Goal: Task Accomplishment & Management: Manage account settings

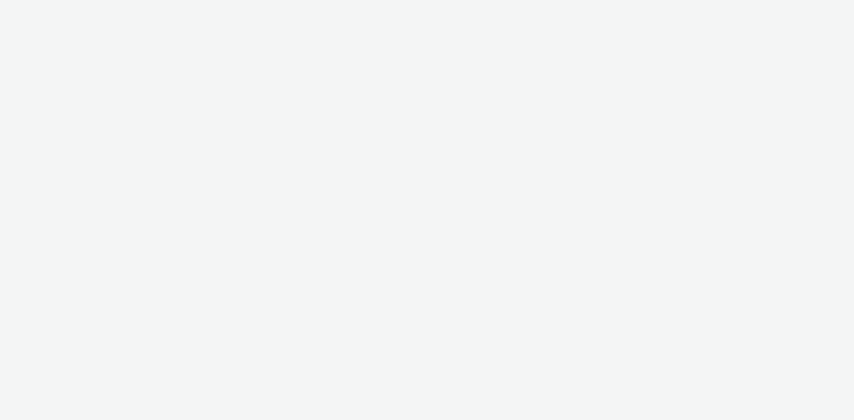
select select "dd3fb4f6-b550-43f6-8f67-b78d09d23a96"
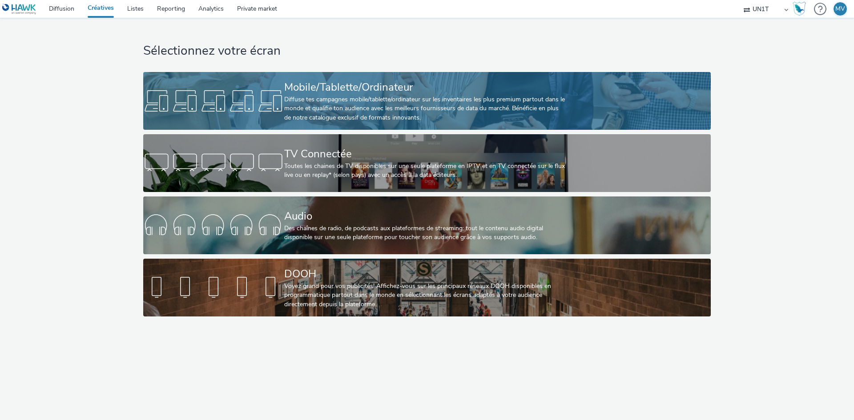
click at [408, 114] on div "Diffuse tes campagnes mobile/tablette/ordinateur sur les inventaires les plus p…" at bounding box center [425, 108] width 282 height 27
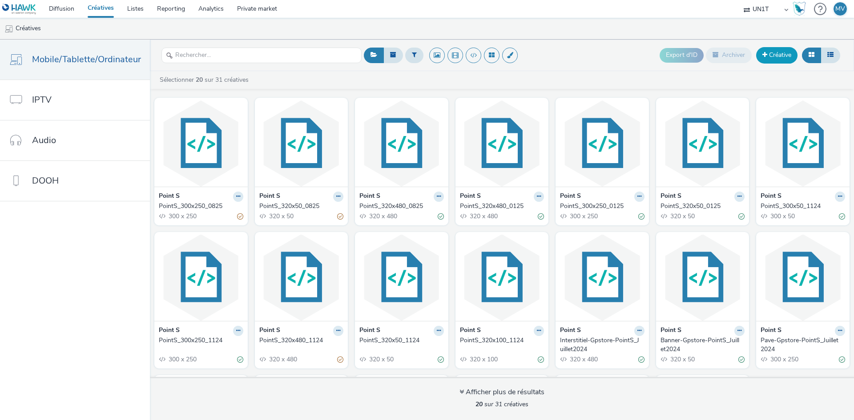
click at [779, 52] on link "Créative" at bounding box center [776, 55] width 41 height 16
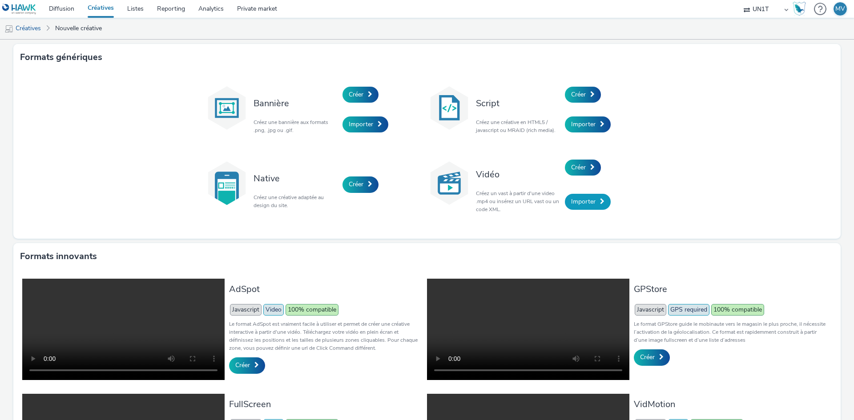
click at [593, 205] on link "Importer" at bounding box center [588, 202] width 46 height 16
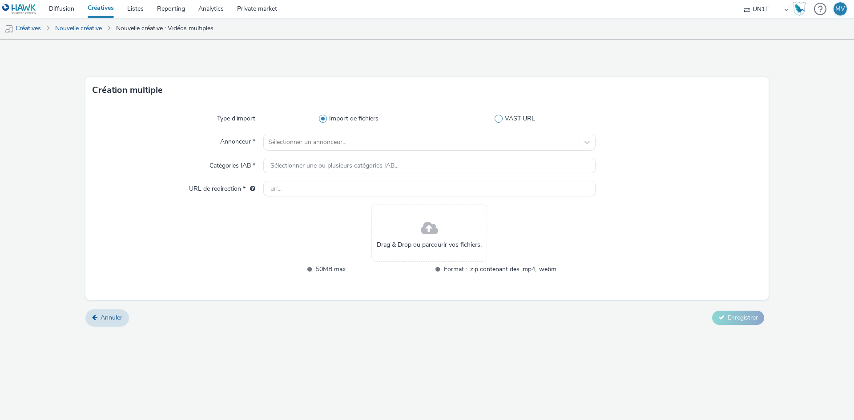
click at [497, 120] on span at bounding box center [499, 119] width 8 height 8
click at [514, 120] on input "VAST URL" at bounding box center [517, 119] width 6 height 6
radio input "false"
radio input "true"
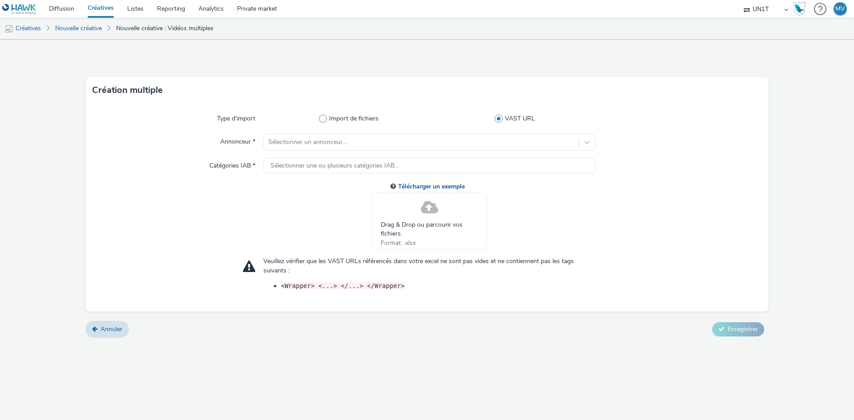
click at [339, 113] on div "Import de fichiers VAST URL" at bounding box center [429, 119] width 332 height 16
click at [341, 118] on span "Import de fichiers" at bounding box center [353, 118] width 49 height 9
click at [348, 118] on input "Import de fichiers" at bounding box center [351, 119] width 6 height 6
radio input "true"
radio input "false"
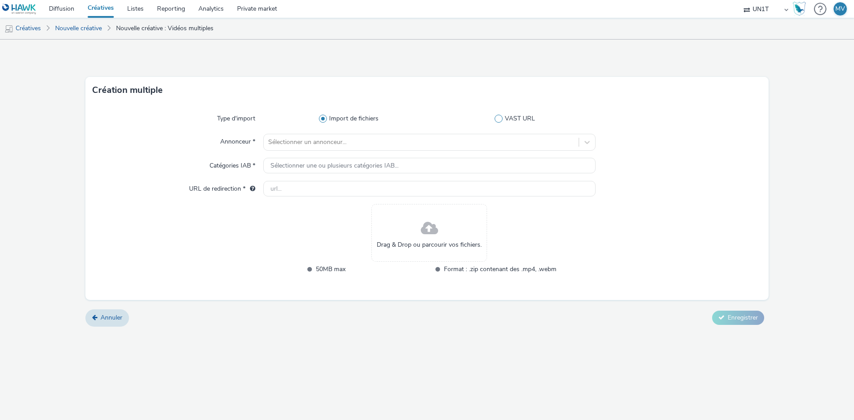
click at [501, 118] on span at bounding box center [499, 119] width 8 height 8
click at [514, 118] on input "VAST URL" at bounding box center [517, 119] width 6 height 6
radio input "false"
radio input "true"
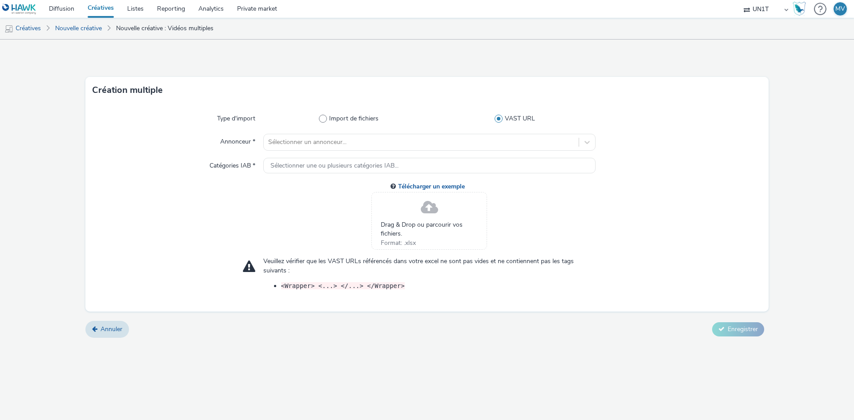
click at [411, 234] on span "Drag & Drop ou parcourir vos fichiers." at bounding box center [429, 230] width 97 height 18
click at [341, 118] on span "Import de fichiers" at bounding box center [353, 118] width 49 height 9
click at [348, 118] on input "Import de fichiers" at bounding box center [351, 119] width 6 height 6
radio input "true"
radio input "false"
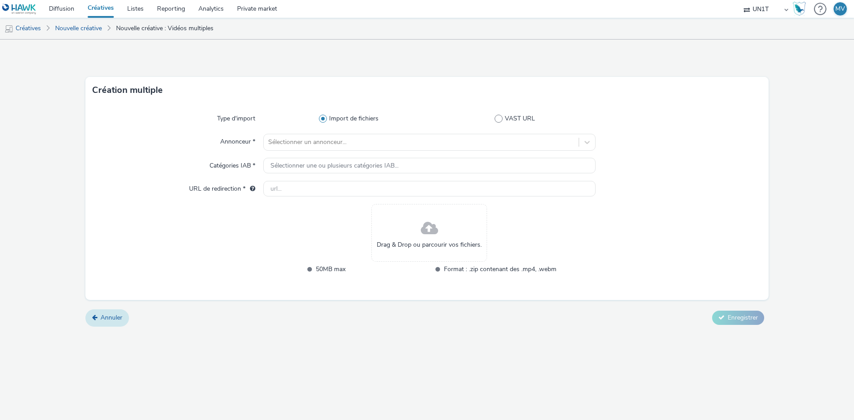
click at [112, 319] on span "Annuler" at bounding box center [112, 318] width 22 height 8
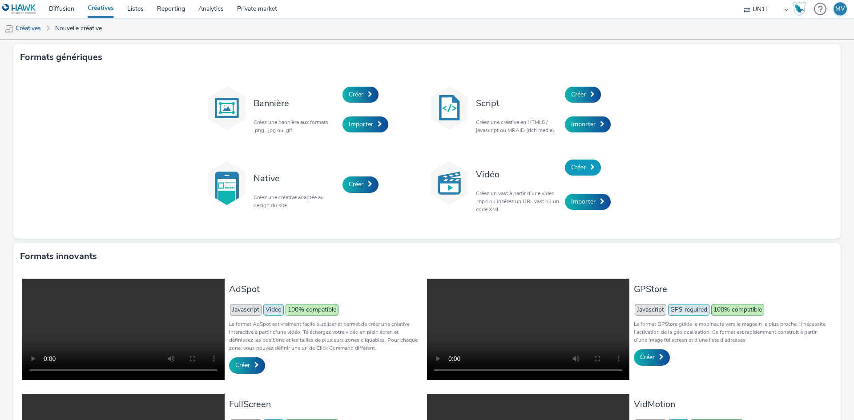
click at [590, 166] on span at bounding box center [592, 167] width 4 height 6
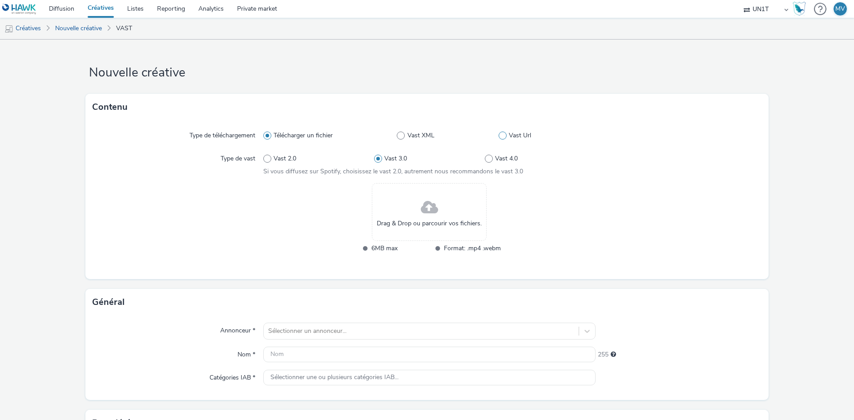
click at [501, 136] on span at bounding box center [503, 136] width 8 height 8
click at [501, 136] on input "Vast Url" at bounding box center [502, 136] width 6 height 6
radio input "false"
radio input "true"
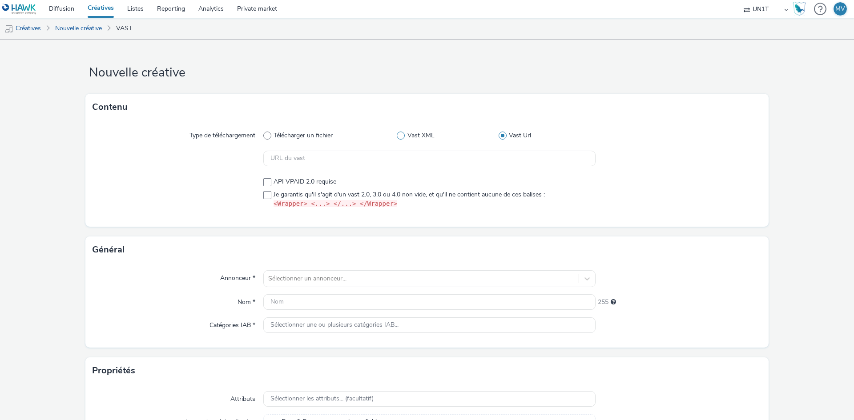
click at [407, 132] on span "Vast XML" at bounding box center [420, 135] width 27 height 9
click at [403, 133] on input "Vast XML" at bounding box center [400, 136] width 6 height 6
radio input "true"
radio input "false"
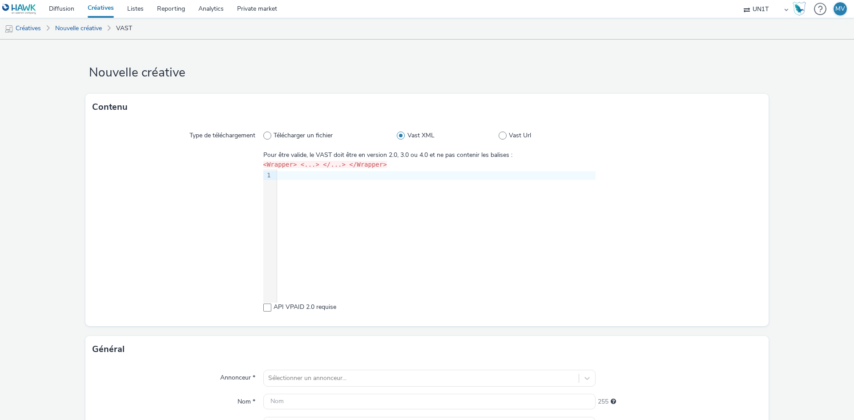
click at [333, 211] on div "9 1 ›" at bounding box center [429, 235] width 332 height 133
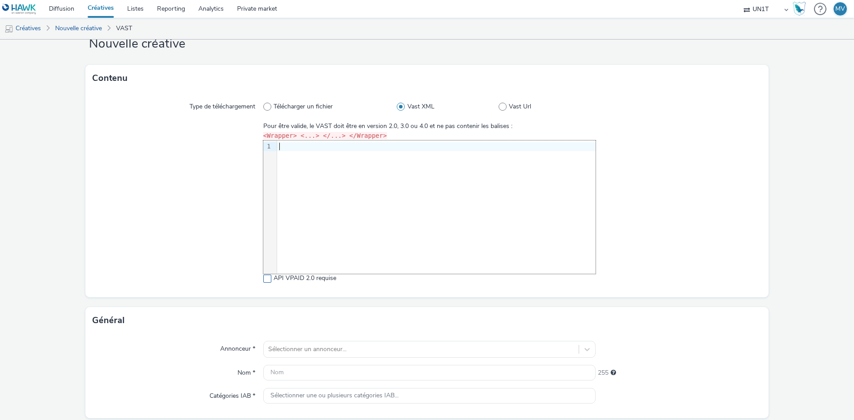
scroll to position [44, 0]
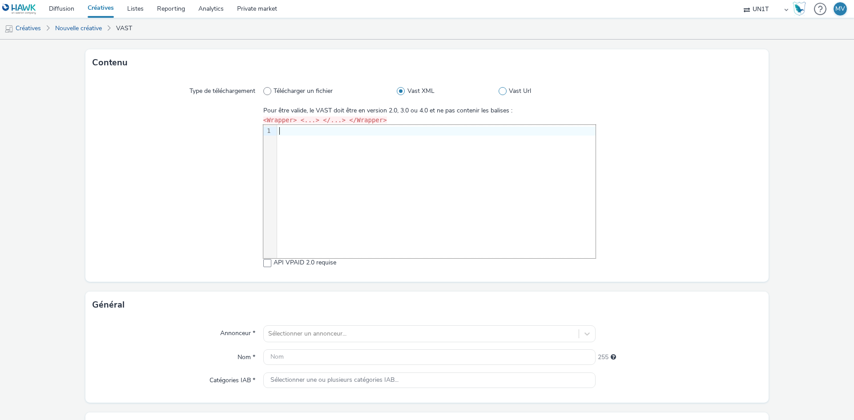
click at [509, 93] on span "Vast Url" at bounding box center [520, 91] width 22 height 9
click at [504, 93] on input "Vast Url" at bounding box center [502, 92] width 6 height 6
radio input "false"
radio input "true"
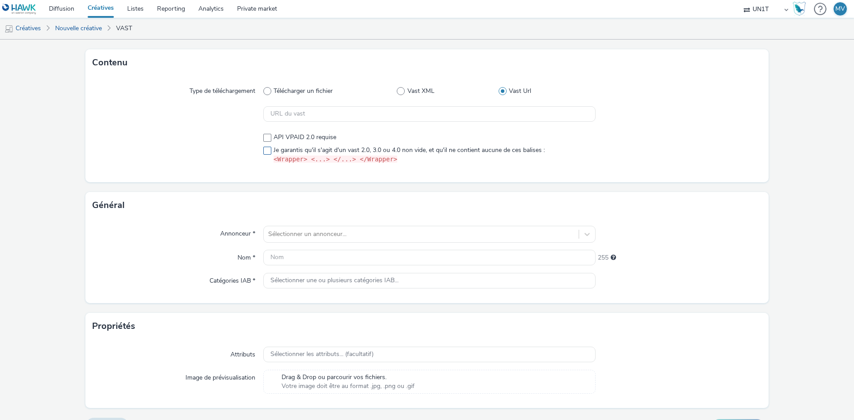
click at [305, 151] on span "Je garantis qu'il s'agit d'un vast 2.0, 3.0 ou 4.0 non vide, et qu'il ne contie…" at bounding box center [409, 155] width 271 height 19
checkbox input "true"
click at [314, 113] on input "text" at bounding box center [429, 114] width 332 height 16
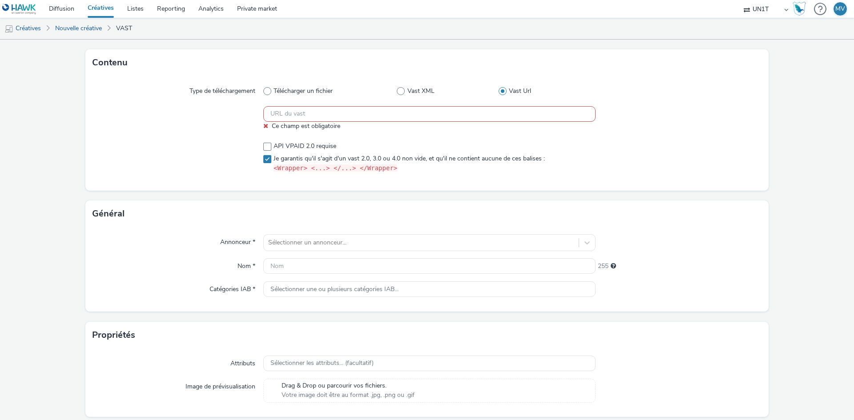
click at [279, 108] on input "text" at bounding box center [429, 114] width 332 height 16
click at [211, 109] on div at bounding box center [178, 118] width 171 height 24
click at [329, 114] on input "text" at bounding box center [429, 114] width 332 height 16
paste input "https://[DOMAIN_NAME]/ddm/pfadx/N5568.3145634HAWK/B34155836.429222178;sz=0x0;ds…"
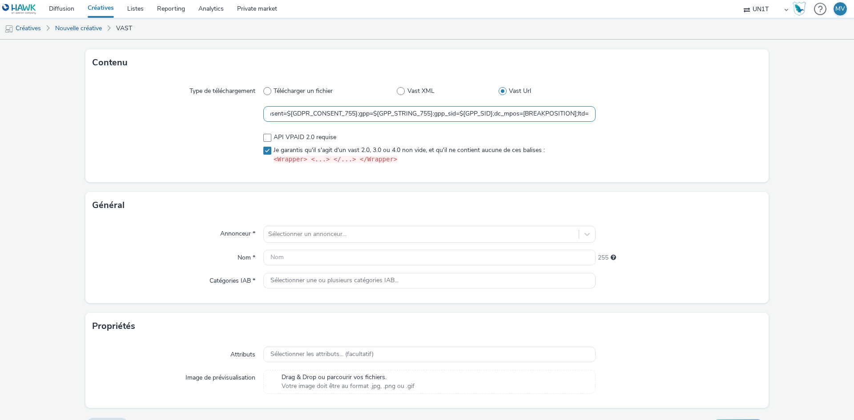
type input "https://[DOMAIN_NAME]/ddm/pfadx/N5568.3145634HAWK/B34155836.429222178;sz=0x0;ds…"
click at [609, 148] on div at bounding box center [679, 148] width 166 height 38
click at [321, 243] on div "Annonceur * Sélectionner un annonceur... Nom * 255 Catégories IAB * Sélectionne…" at bounding box center [426, 261] width 683 height 85
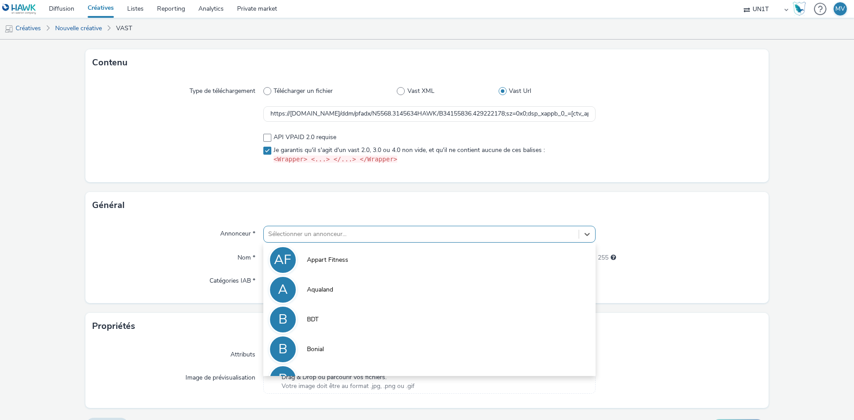
click at [323, 235] on div at bounding box center [421, 234] width 306 height 11
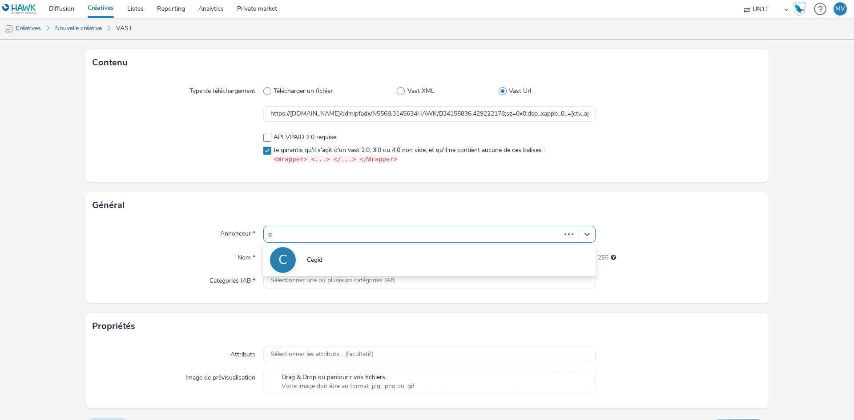
type input "gs"
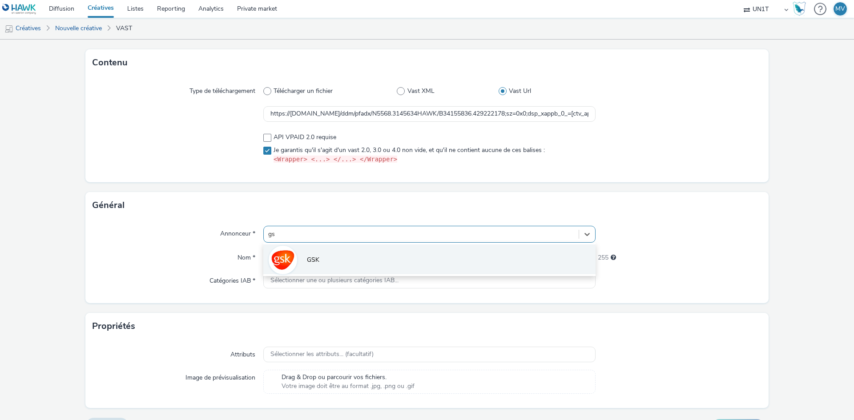
click at [366, 262] on li "GSK" at bounding box center [429, 260] width 332 height 30
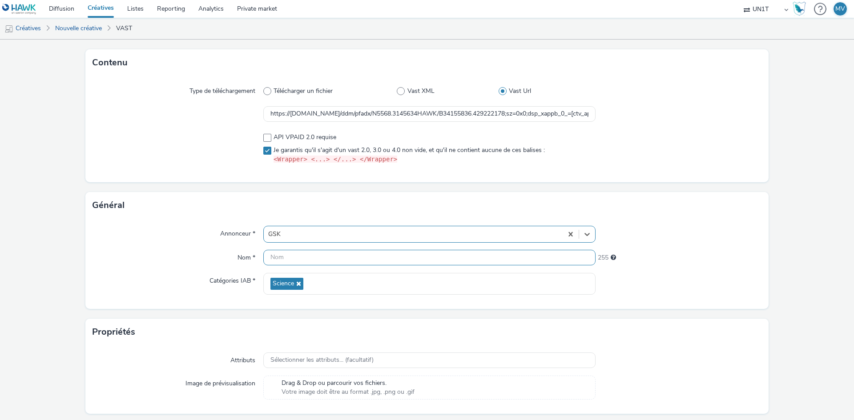
click at [348, 261] on input "text" at bounding box center [429, 258] width 332 height 16
paste input "https://ad.doubleclick.net/ddm/pfadx/N5568.3145634HAWK/B34155836.429222178;sz=0…"
type input "https://ad.doubleclick.net/ddm/pfadx/N5568.3145634HAWK/B34155836.429222178;sz=0…"
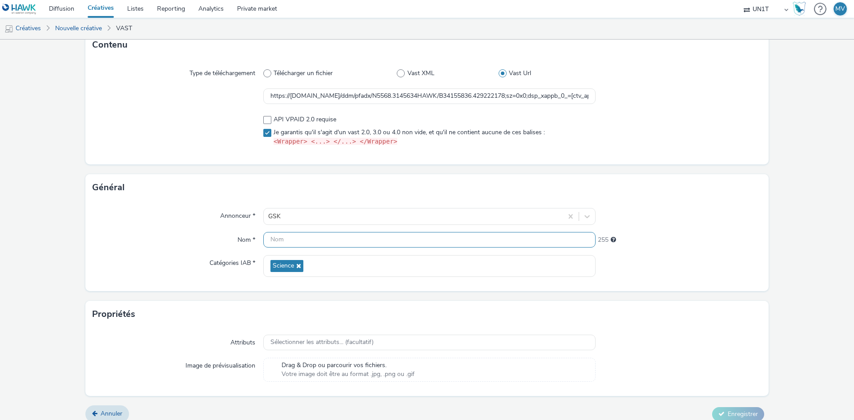
scroll to position [71, 0]
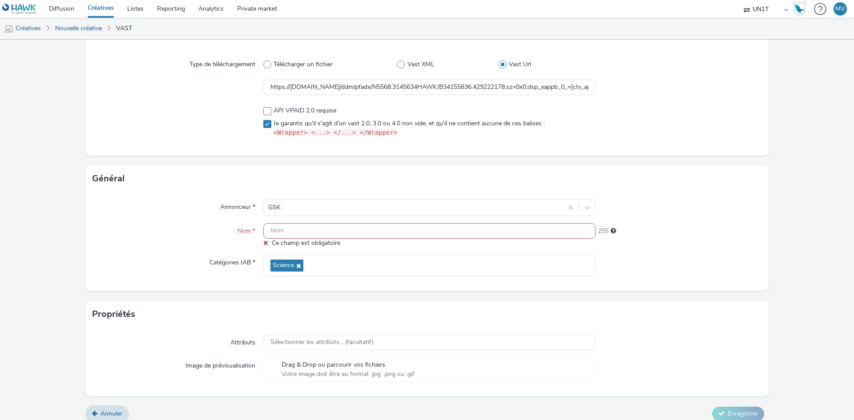
click at [336, 362] on div "Drag & Drop ou parcourir vos fichiers. Votre image doit être au format .jpg, .p…" at bounding box center [348, 370] width 142 height 18
click at [356, 346] on span "Sélectionner les attributs... (facultatif)" at bounding box center [321, 343] width 103 height 8
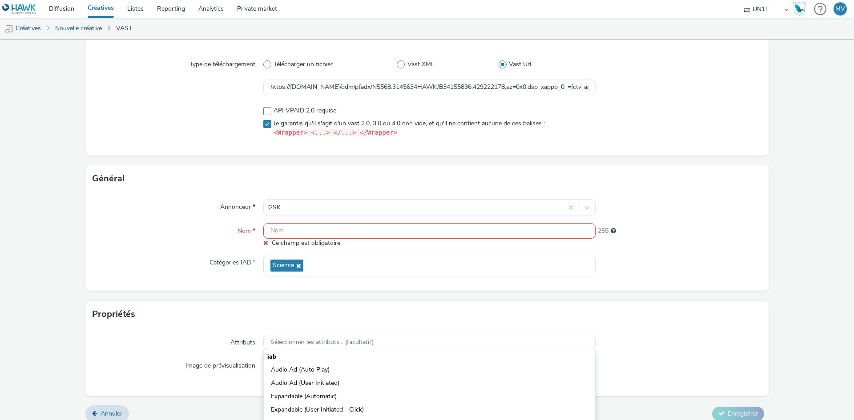
click at [384, 316] on div "Propriétés" at bounding box center [426, 314] width 683 height 27
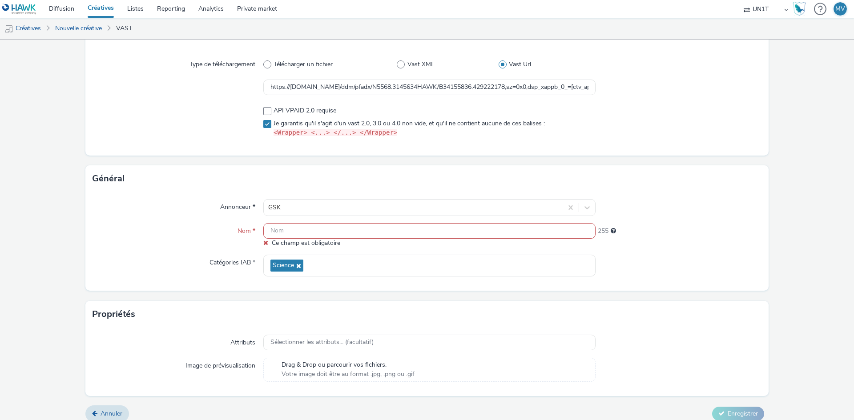
click at [286, 232] on input "text" at bounding box center [429, 231] width 332 height 16
paste input "Display_A79_DV360_GSK_Branding_Meningite_22092025_OPEN_16x9_15s_Etudiants"
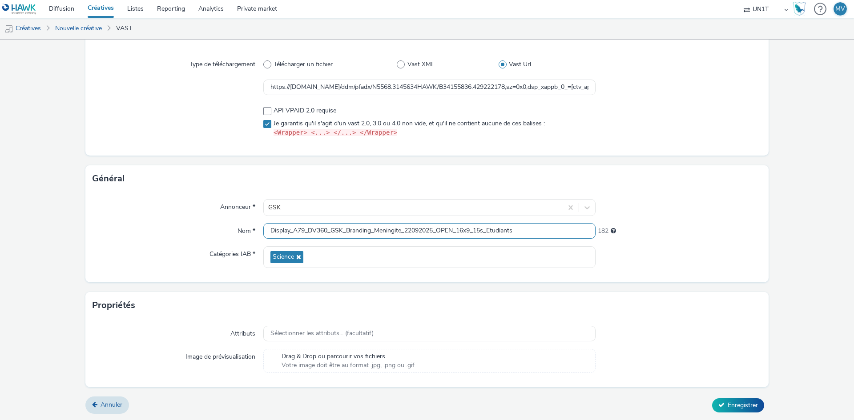
type input "Display_A79_DV360_GSK_Branding_Meningite_22092025_OPEN_16x9_15s_Etudiants"
click at [676, 274] on div "Annonceur * GSK Nom * Display_A79_DV360_GSK_Branding_Meningite_22092025_OPEN_16…" at bounding box center [426, 237] width 683 height 90
click at [733, 407] on span "Enregistrer" at bounding box center [743, 405] width 30 height 8
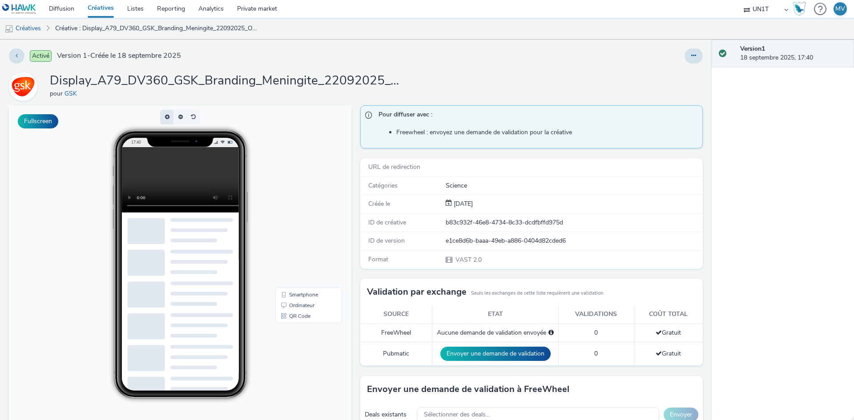
click at [168, 118] on button "button" at bounding box center [166, 117] width 13 height 15
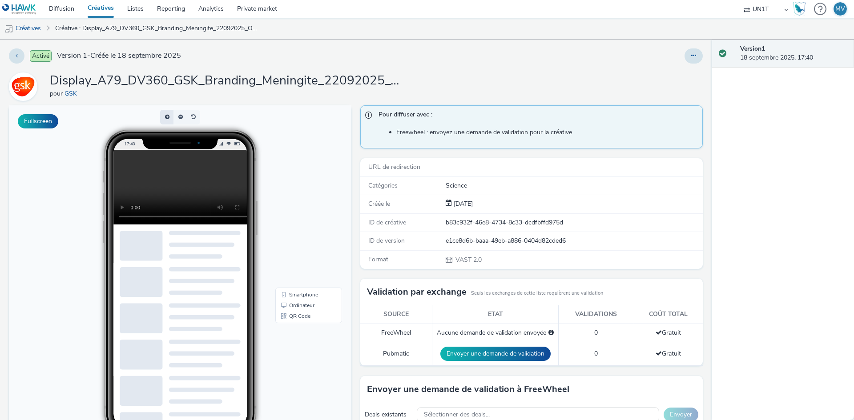
click at [168, 118] on button "button" at bounding box center [166, 117] width 13 height 15
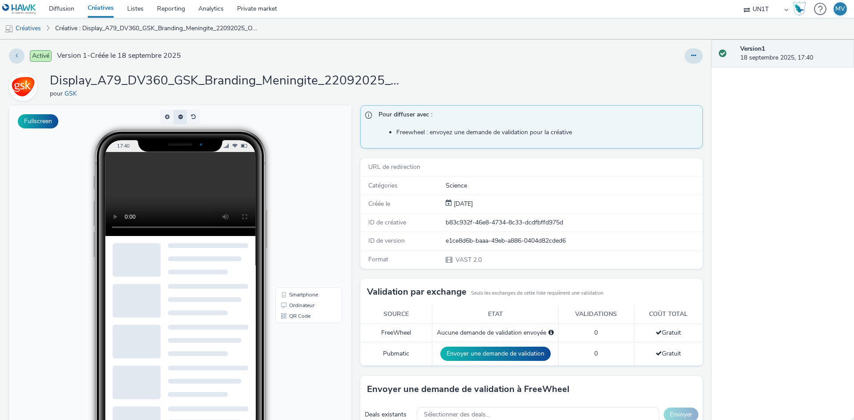
click at [177, 120] on button "button" at bounding box center [179, 117] width 13 height 15
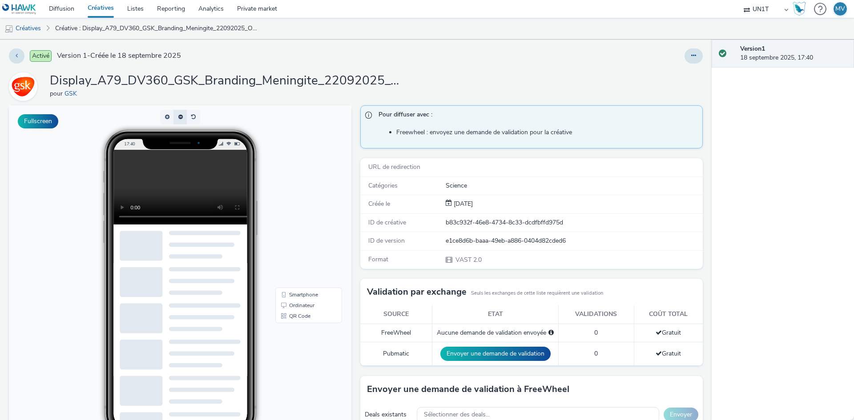
click at [179, 120] on span "button" at bounding box center [179, 120] width 0 height 0
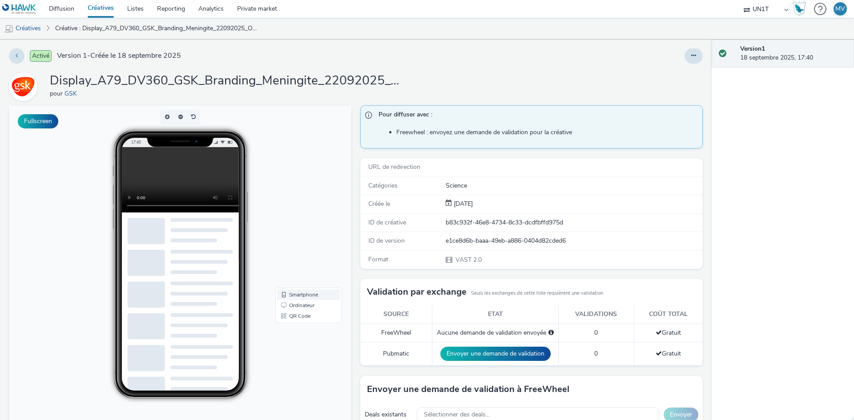
click at [302, 294] on link "Smartphone" at bounding box center [308, 295] width 63 height 11
click at [301, 306] on link "Ordinateur" at bounding box center [308, 305] width 63 height 11
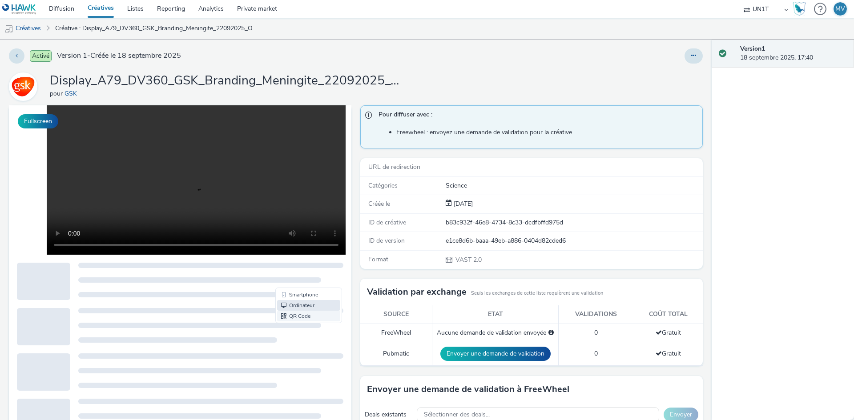
click at [299, 318] on link "QR Code" at bounding box center [308, 316] width 63 height 11
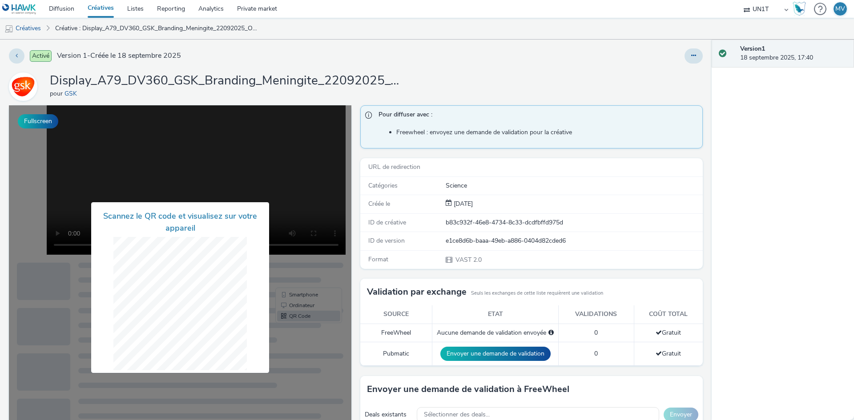
click at [312, 262] on div at bounding box center [180, 287] width 343 height 365
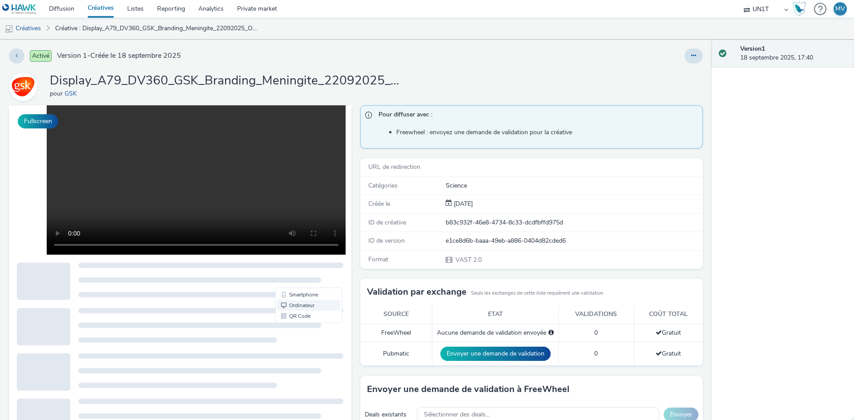
click at [295, 305] on link "Ordinateur" at bounding box center [308, 305] width 63 height 11
click at [301, 294] on link "Smartphone" at bounding box center [308, 295] width 63 height 11
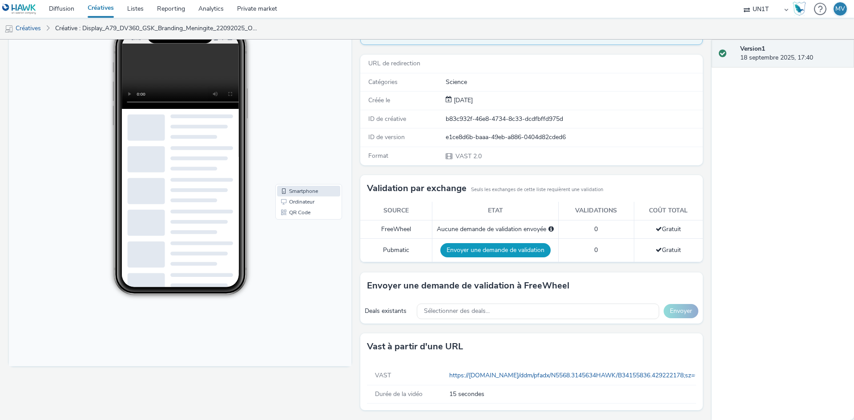
scroll to position [104, 0]
click at [506, 311] on div "Sélectionner des deals..." at bounding box center [538, 311] width 242 height 16
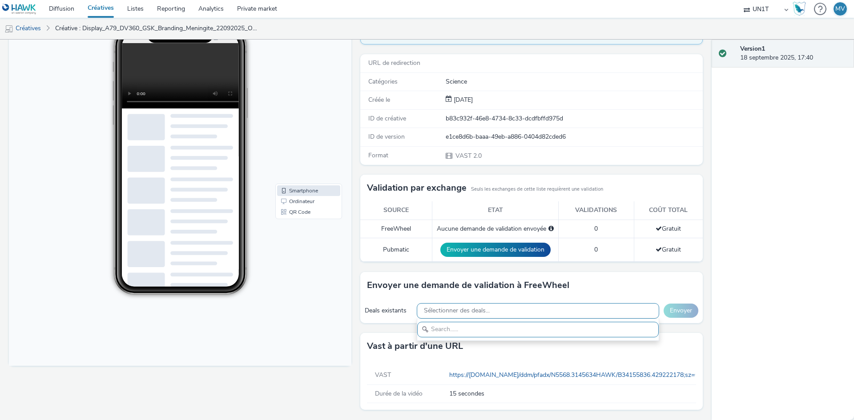
scroll to position [0, 0]
click at [605, 285] on div "Envoyer une demande de validation à FreeWheel" at bounding box center [531, 285] width 343 height 27
click at [517, 310] on div "Sélectionner des deals..." at bounding box center [538, 311] width 242 height 16
click at [402, 297] on div "Envoyer une demande de validation à FreeWheel" at bounding box center [531, 285] width 343 height 27
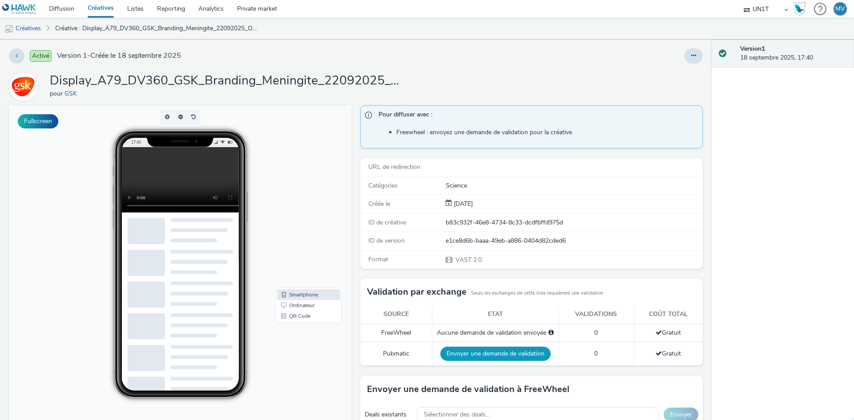
click at [485, 357] on button "Envoyer une demande de validation" at bounding box center [495, 354] width 110 height 14
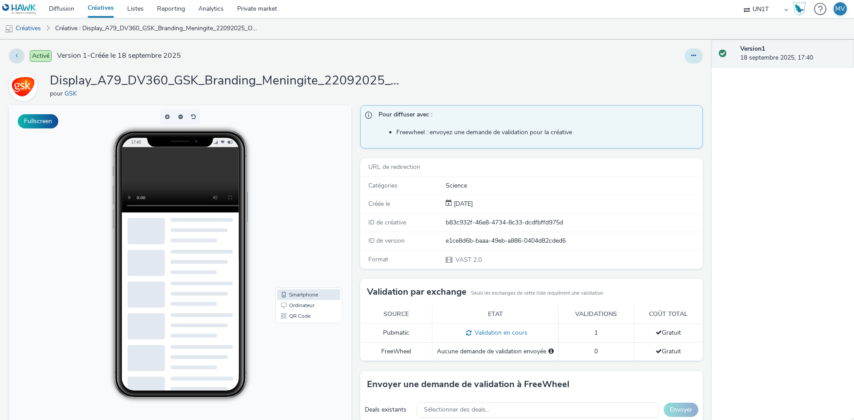
click at [687, 52] on button at bounding box center [694, 55] width 18 height 15
click at [502, 67] on div "Activé Version 1 - Créée le 18 septembre 2025 Display_A79_DV360_GSK_Branding_Me…" at bounding box center [356, 230] width 712 height 381
click at [20, 56] on button at bounding box center [17, 55] width 16 height 15
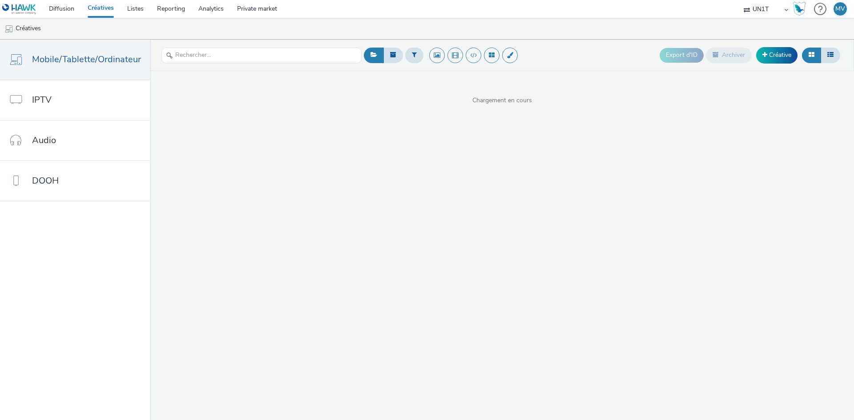
click at [371, 142] on div "Export d'ID Archiver Créative Chargement en cours" at bounding box center [502, 230] width 704 height 381
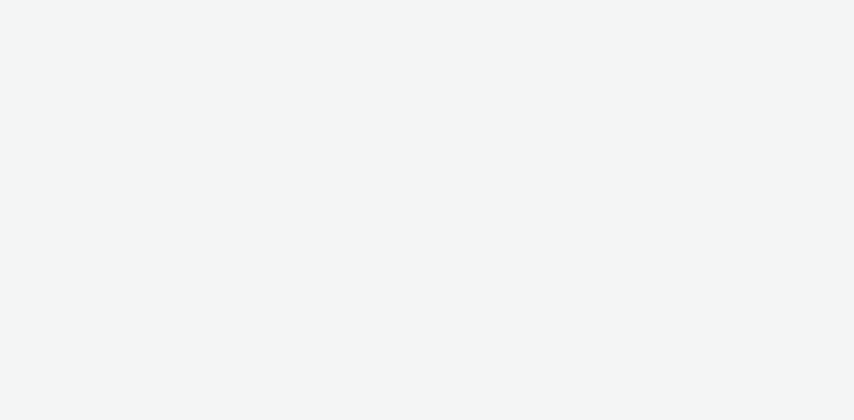
select select "dd3fb4f6-b550-43f6-8f67-b78d09d23a96"
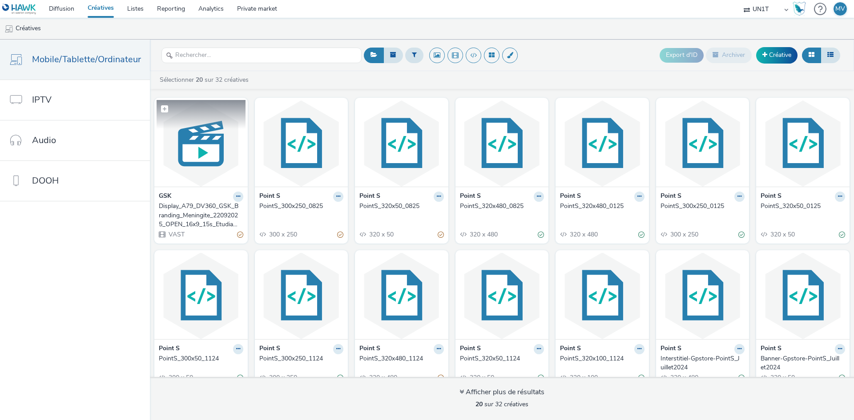
click at [207, 163] on img at bounding box center [201, 143] width 89 height 87
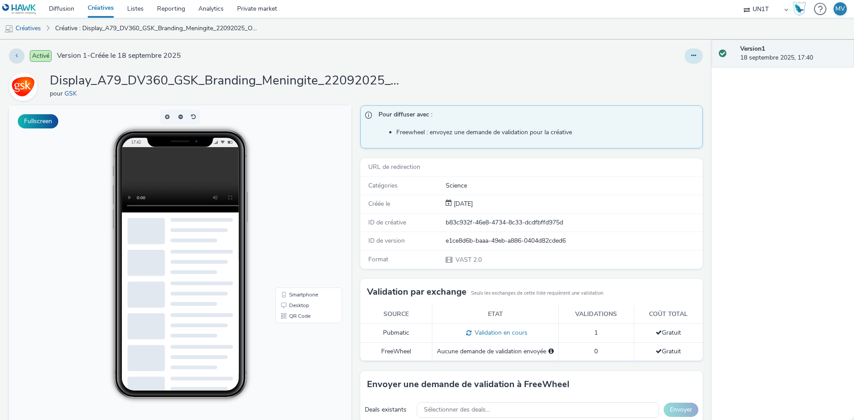
click at [691, 55] on icon at bounding box center [693, 55] width 5 height 6
click at [676, 71] on link "Modifier" at bounding box center [669, 74] width 67 height 18
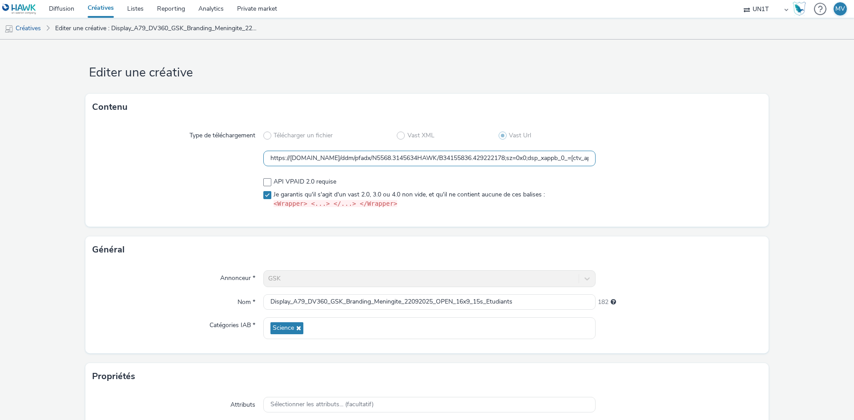
click at [407, 155] on input "https://[DOMAIN_NAME]/ddm/pfadx/N5568.3145634HAWK/B34155836.429222178;sz=0x0;ds…" at bounding box center [429, 159] width 332 height 16
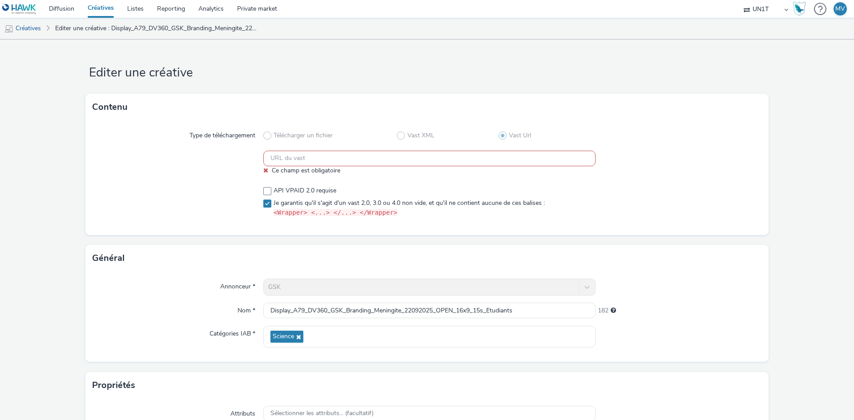
click at [294, 165] on input "text" at bounding box center [429, 159] width 332 height 16
paste input "https://ad.doubleclick.net/ddm/pfadx/N5568.3145634HAWK/B34155836.429222178;sz=0…"
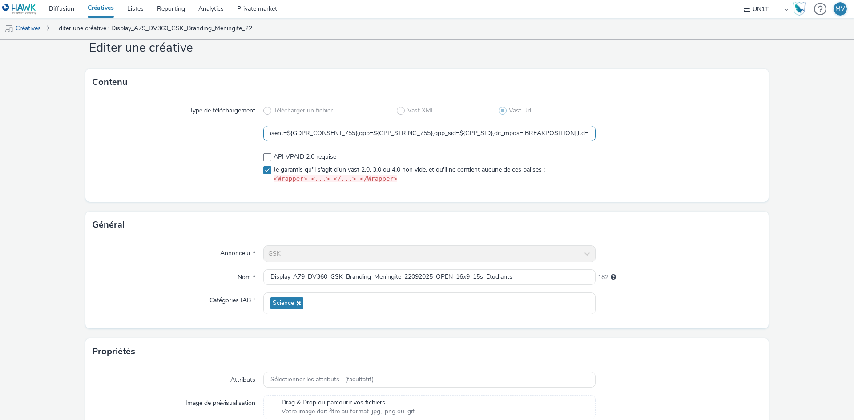
scroll to position [94, 0]
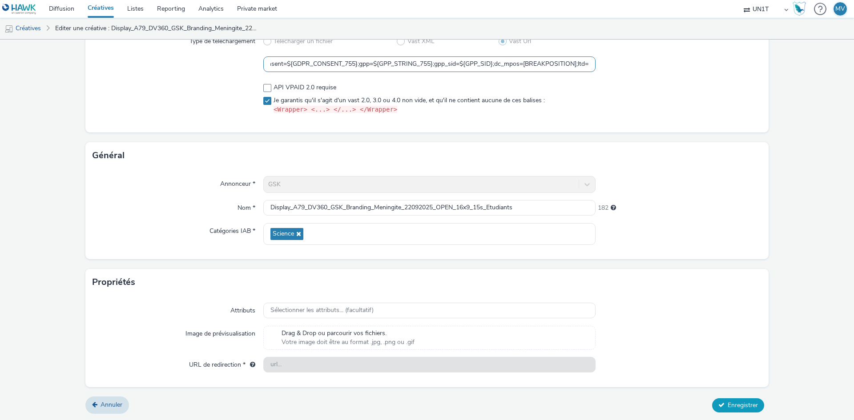
type input "https://ad.doubleclick.net/ddm/pfadx/N5568.3145634HAWK/B34155836.429222178;sz=0…"
click at [742, 408] on span "Enregistrer" at bounding box center [743, 405] width 30 height 8
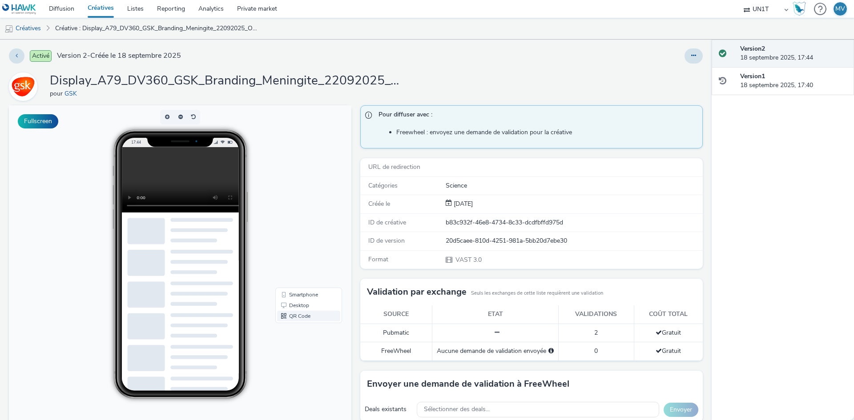
click at [294, 315] on link "QR Code" at bounding box center [308, 316] width 63 height 11
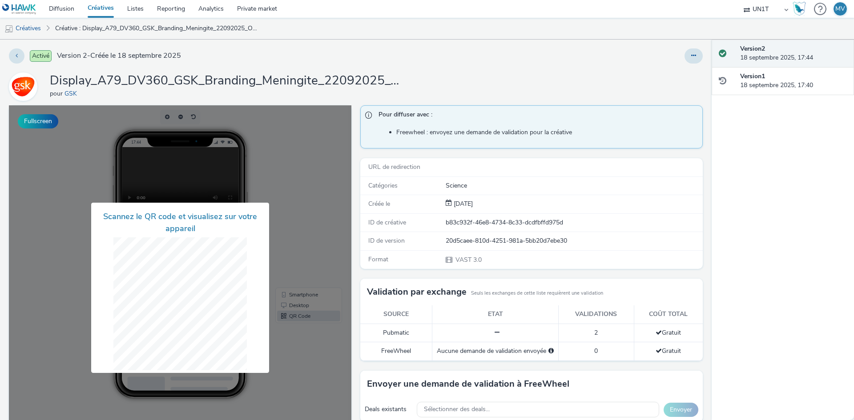
click at [311, 251] on div at bounding box center [180, 287] width 343 height 365
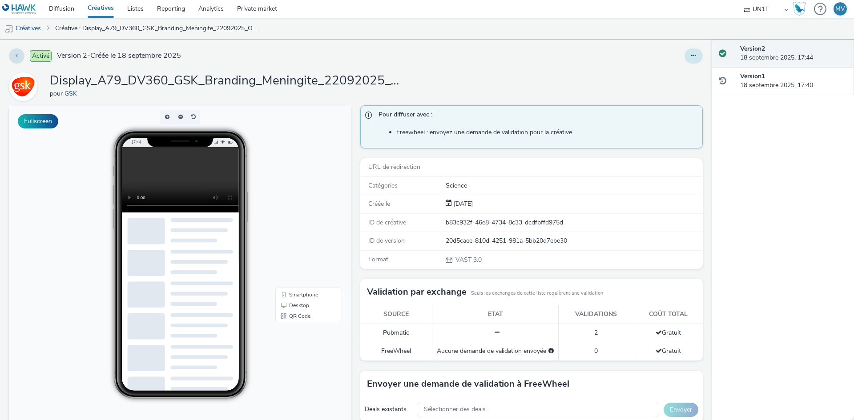
click at [691, 54] on icon at bounding box center [693, 55] width 5 height 6
click at [668, 74] on link "Modifier" at bounding box center [669, 74] width 67 height 18
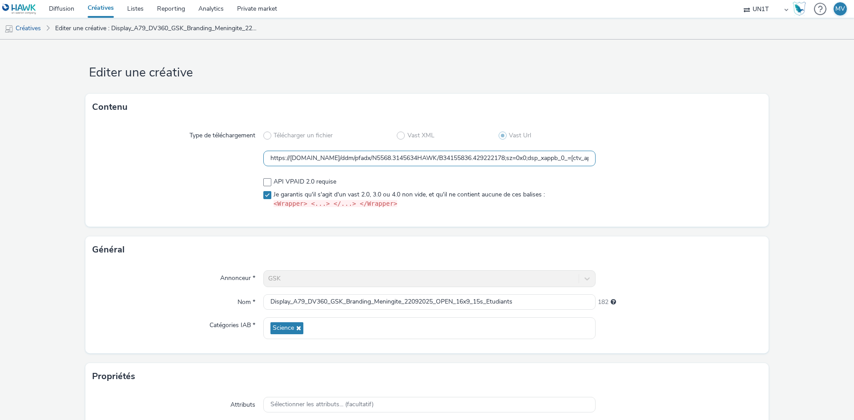
click at [448, 155] on input "https://ad.doubleclick.net/ddm/pfadx/N5568.3145634HAWK/B34155836.429222178;sz=0…" at bounding box center [429, 159] width 332 height 16
click at [459, 154] on input "https://ad.doubleclick.net/ddm/pfadx/N5568.3145634HAWK/B34155836.429222178;sz=0…" at bounding box center [429, 159] width 332 height 16
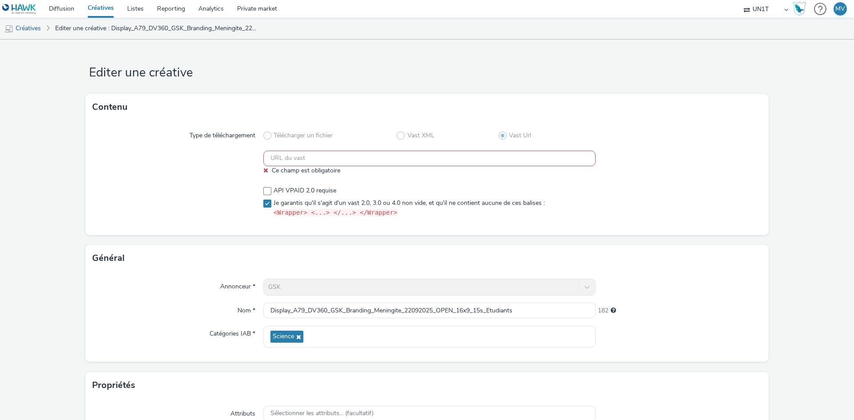
click at [289, 157] on input "text" at bounding box center [429, 159] width 332 height 16
paste input "https://[DOMAIN_NAME]/ddm/pfadx/N5568.3145634HAWK/B34155836.429222178;sz=0x0;ds…"
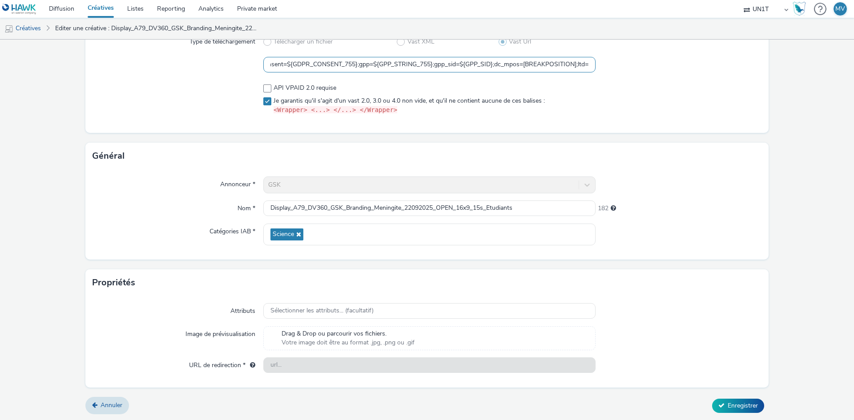
scroll to position [94, 0]
type input "https://[DOMAIN_NAME]/ddm/pfadx/N5568.3145634HAWK/B34155836.429222178;sz=0x0;ds…"
click at [728, 407] on span "Enregistrer" at bounding box center [743, 405] width 30 height 8
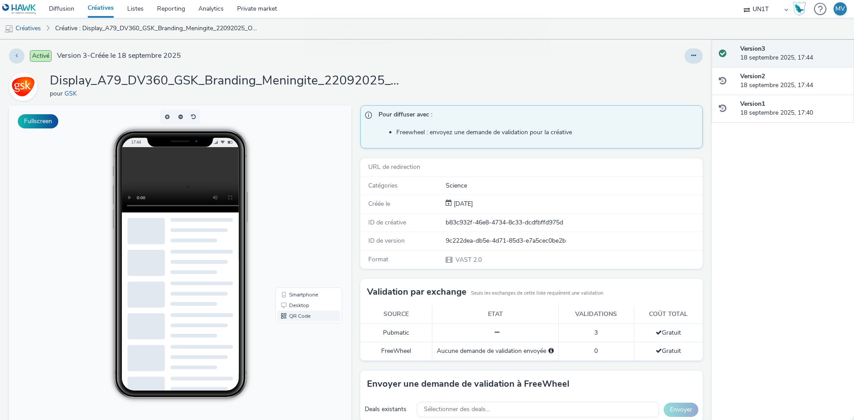
click at [291, 317] on link "QR Code" at bounding box center [308, 316] width 63 height 11
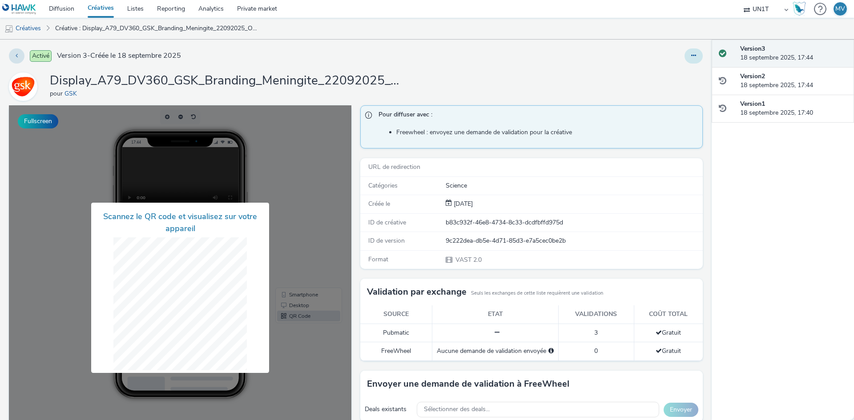
click at [685, 52] on button at bounding box center [694, 55] width 18 height 15
click at [16, 58] on icon at bounding box center [17, 55] width 2 height 6
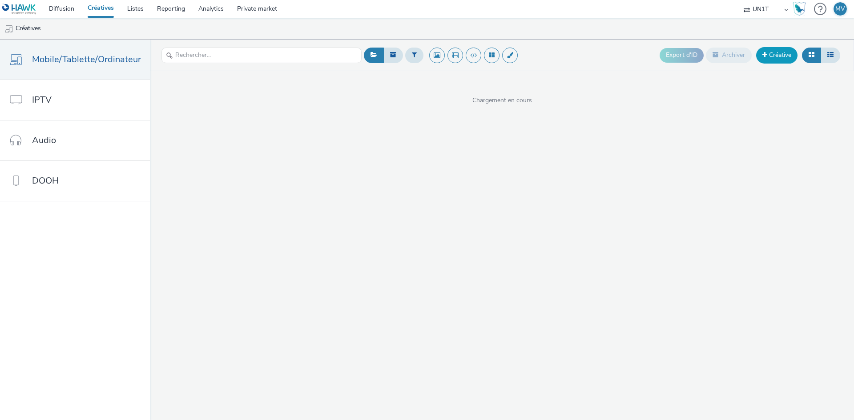
click at [775, 52] on link "Créative" at bounding box center [776, 55] width 41 height 16
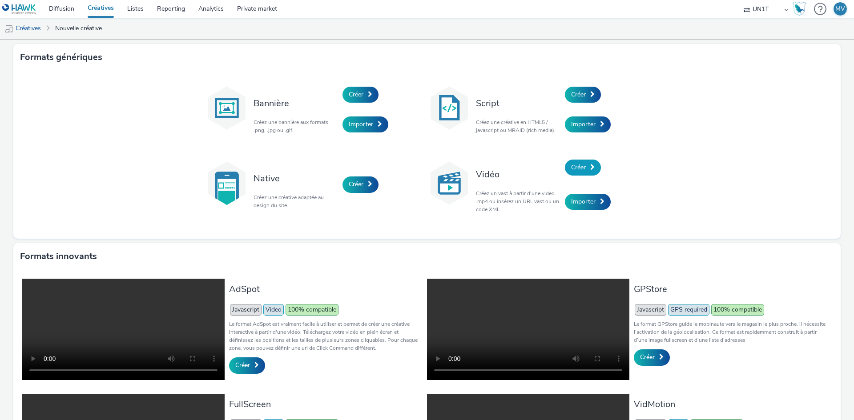
click at [585, 168] on link "Créer" at bounding box center [583, 168] width 36 height 16
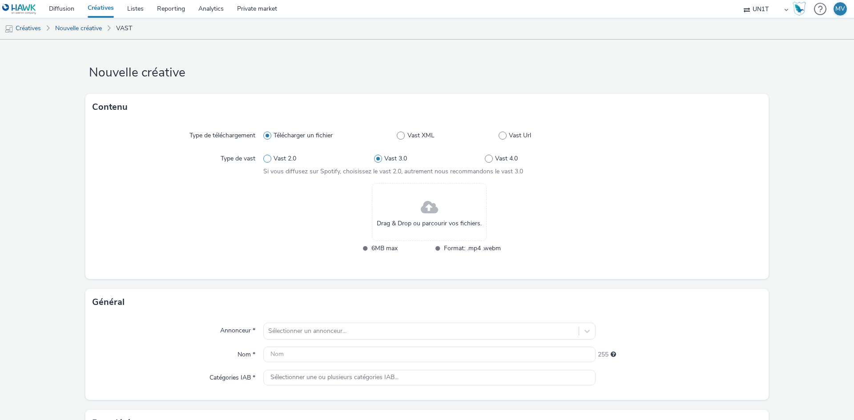
click at [298, 157] on label "Vast 2.0" at bounding box center [318, 158] width 111 height 9
click at [269, 157] on input "Vast 2.0" at bounding box center [266, 159] width 6 height 6
radio input "true"
radio input "false"
click at [423, 136] on span "Vast XML" at bounding box center [420, 135] width 27 height 9
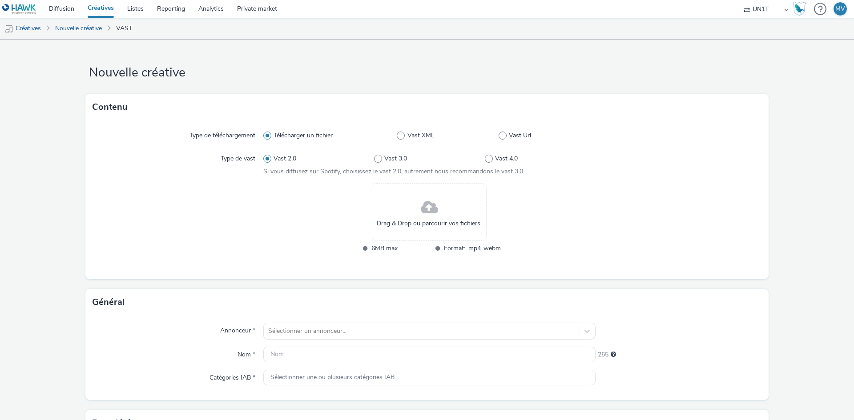
click at [403, 136] on input "Vast XML" at bounding box center [400, 136] width 6 height 6
radio input "false"
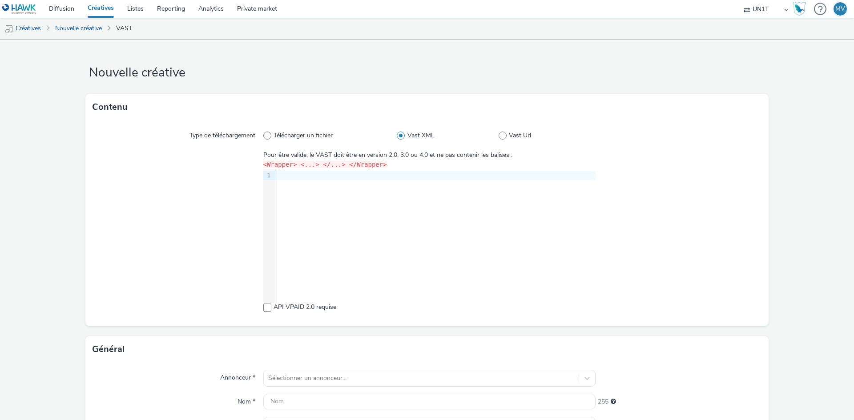
click at [386, 208] on div "9 1 ›" at bounding box center [429, 235] width 332 height 133
click at [387, 193] on div "9 1 ›" at bounding box center [429, 235] width 332 height 133
click at [501, 133] on span at bounding box center [503, 136] width 8 height 8
click at [501, 133] on input "Vast Url" at bounding box center [502, 136] width 6 height 6
radio input "false"
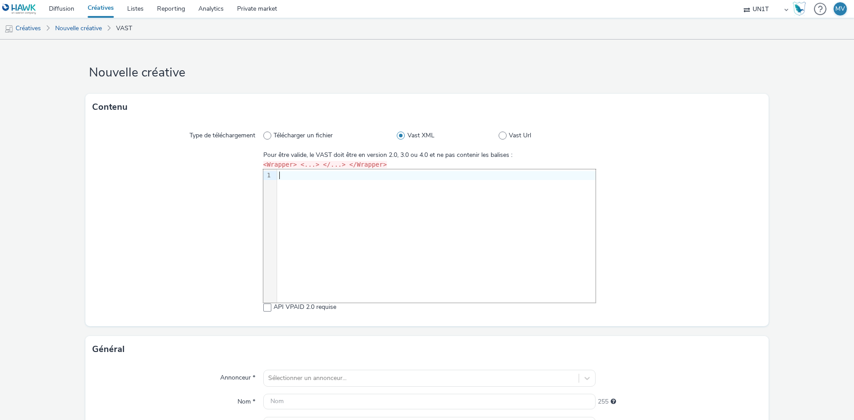
radio input "true"
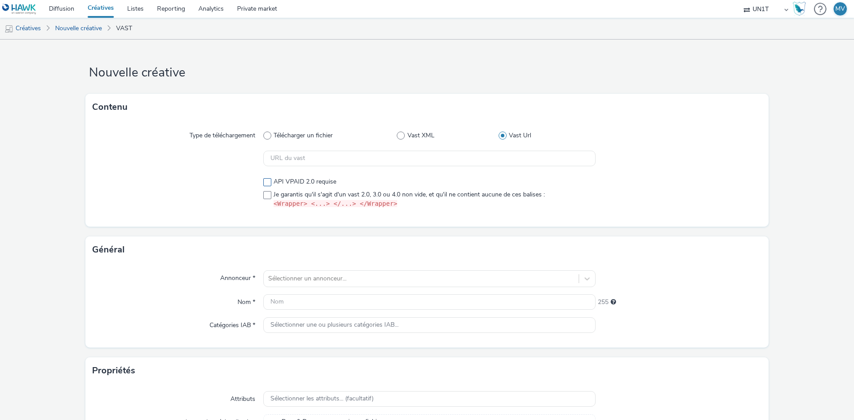
click at [307, 181] on span "API VPAID 2.0 requise" at bounding box center [305, 181] width 63 height 9
checkbox input "true"
click at [270, 194] on label "Je garantis qu'il s'agit d'un vast 2.0, 3.0 ou 4.0 non vide, et qu'il ne contie…" at bounding box center [429, 199] width 332 height 19
checkbox input "true"
click at [311, 159] on input "text" at bounding box center [429, 159] width 332 height 16
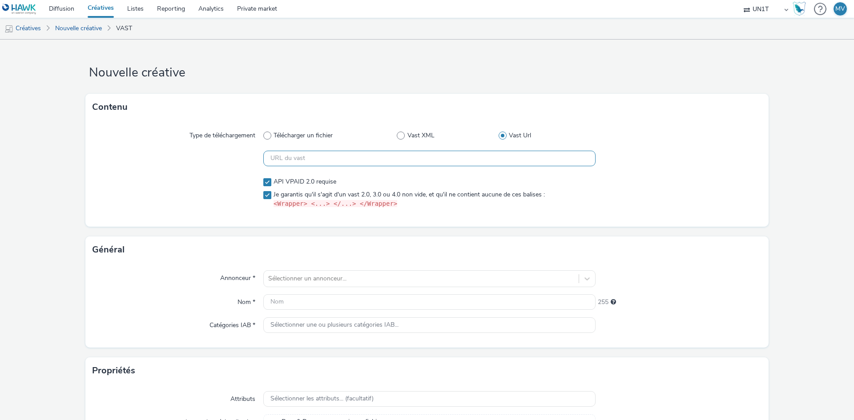
paste input "https://[DOMAIN_NAME]/ddm/pfadx/N5568.3145634HAWK/B34155836.429222178;sz=0x0;ds…"
type input "https://[DOMAIN_NAME]/ddm/pfadx/N5568.3145634HAWK/B34155836.429222178;sz=0x0;ds…"
click at [289, 284] on div "Sélectionner un annonceur..." at bounding box center [429, 278] width 332 height 17
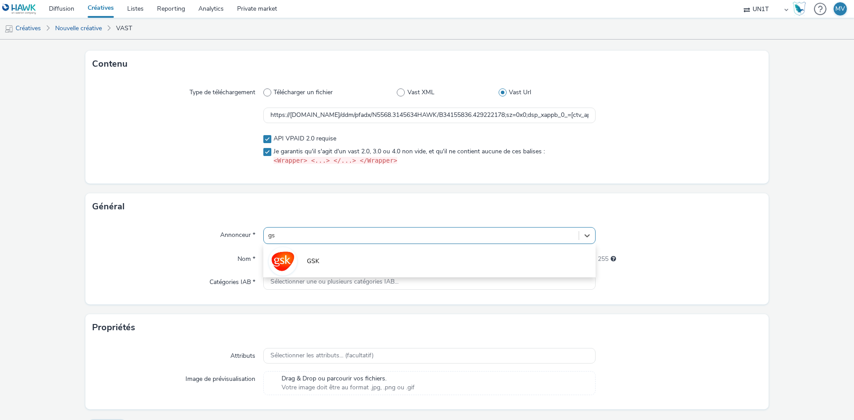
type input "gsk"
click at [359, 256] on li "GSK" at bounding box center [429, 261] width 332 height 30
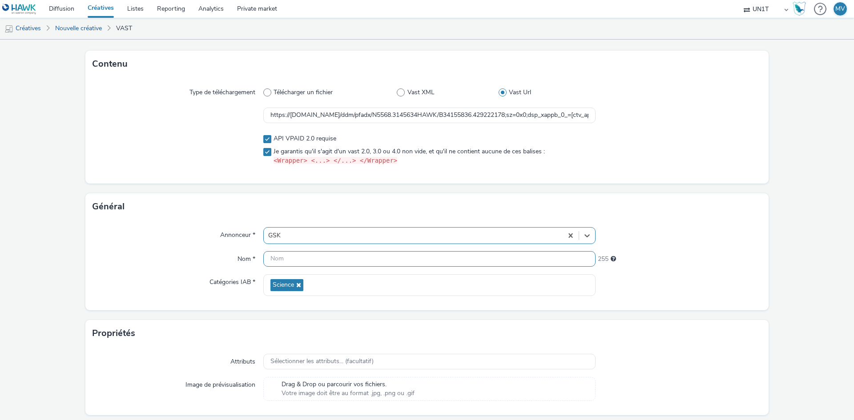
click at [292, 256] on input "text" at bounding box center [429, 259] width 332 height 16
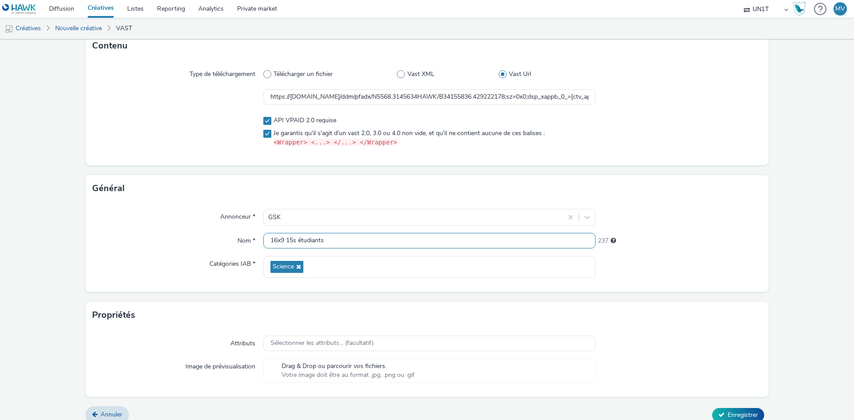
scroll to position [71, 0]
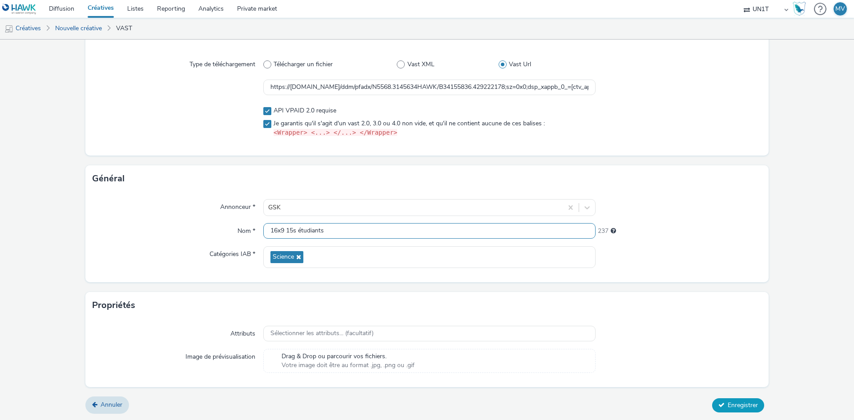
type input "16x9 15s étudiants"
click at [740, 406] on span "Enregistrer" at bounding box center [743, 405] width 30 height 8
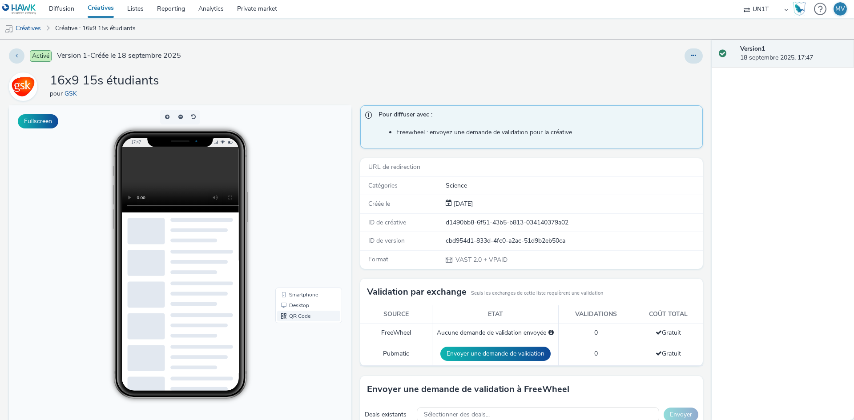
click at [299, 318] on link "QR Code" at bounding box center [308, 316] width 63 height 11
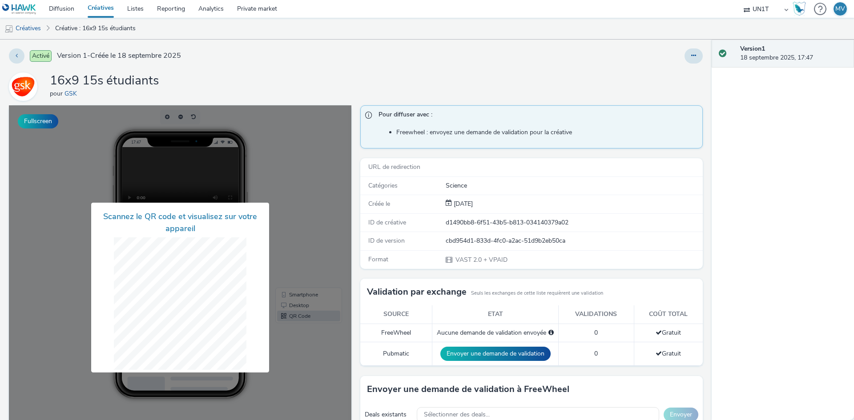
click at [187, 178] on div at bounding box center [180, 287] width 343 height 365
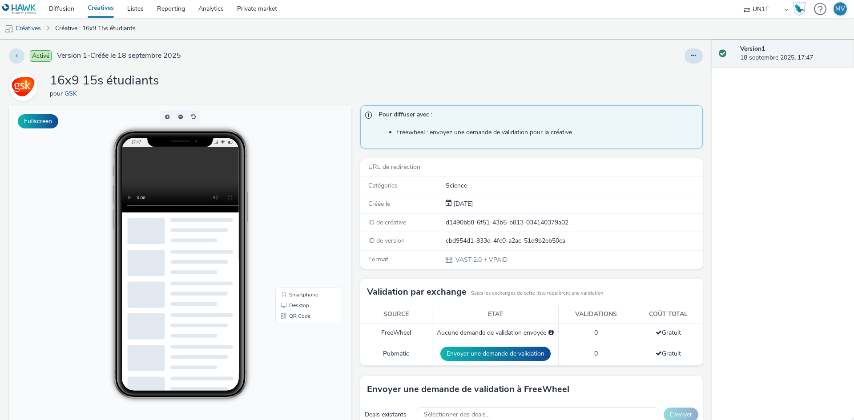
click at [17, 56] on icon at bounding box center [17, 55] width 2 height 6
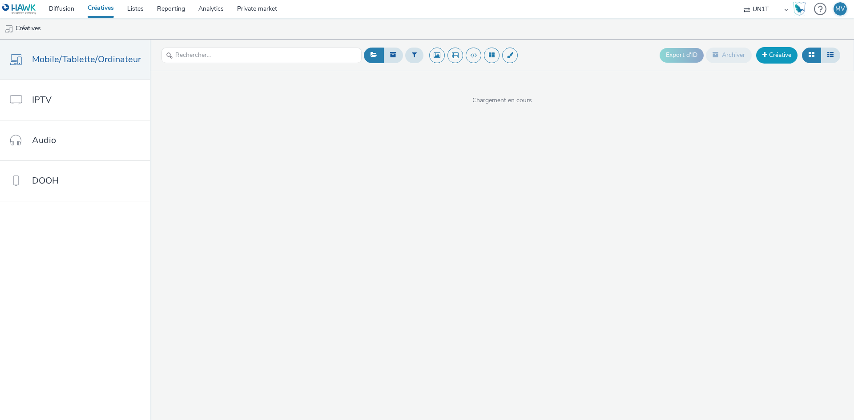
click at [774, 55] on link "Créative" at bounding box center [776, 55] width 41 height 16
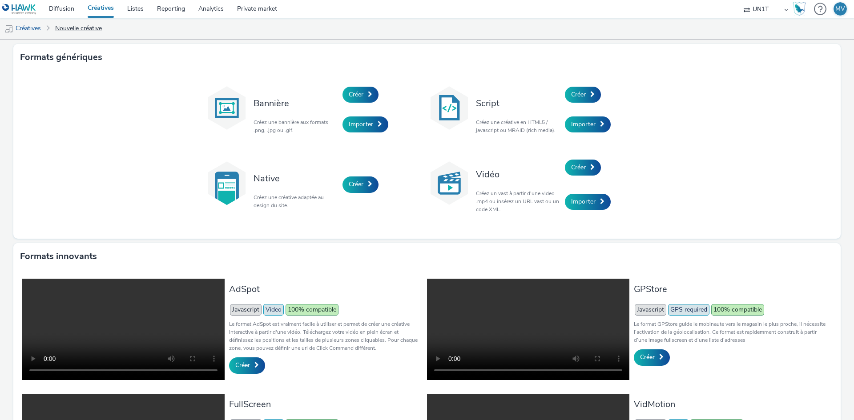
click at [69, 27] on link "Nouvelle créative" at bounding box center [79, 28] width 56 height 21
click at [32, 29] on link "Créatives" at bounding box center [22, 28] width 45 height 21
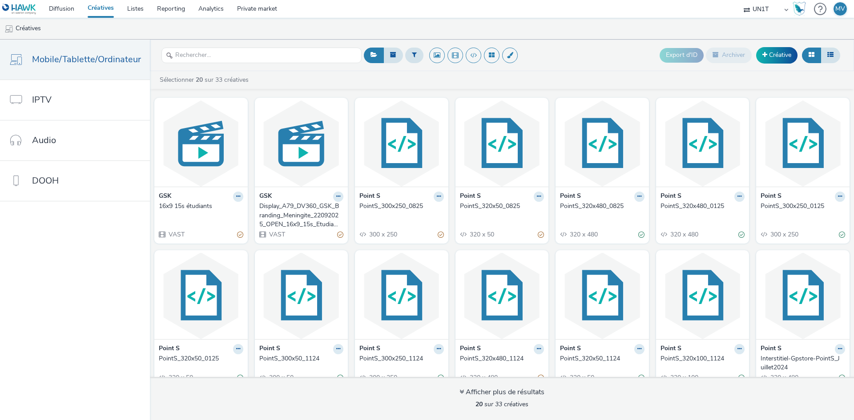
click at [301, 201] on div "GSK" at bounding box center [301, 197] width 85 height 10
click at [311, 218] on div "Display_A79_DV360_GSK_Branding_Meningite_22092025_OPEN_16x9_15s_Etudiants" at bounding box center [299, 215] width 81 height 27
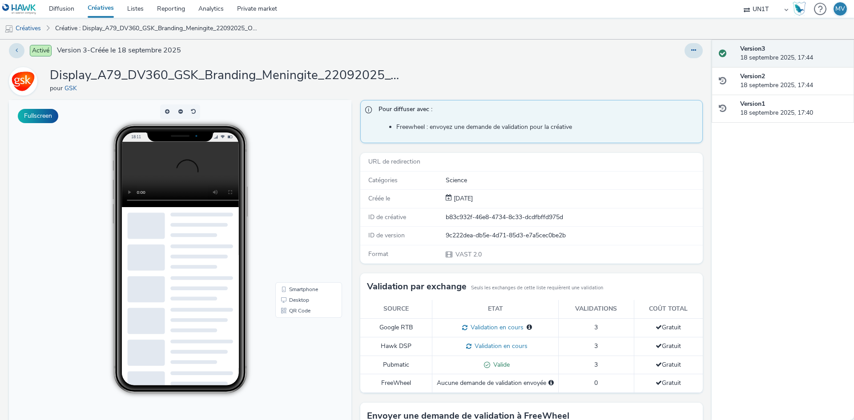
scroll to position [3, 0]
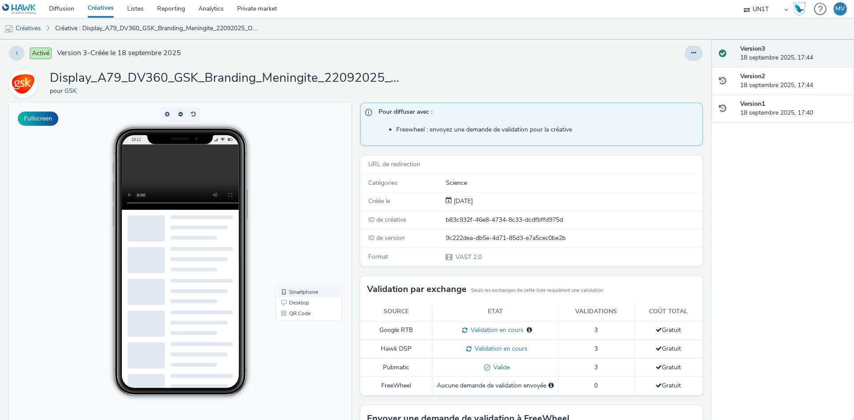
click at [298, 296] on link "Smartphone" at bounding box center [308, 292] width 63 height 11
click at [296, 303] on link "Desktop" at bounding box center [308, 303] width 63 height 11
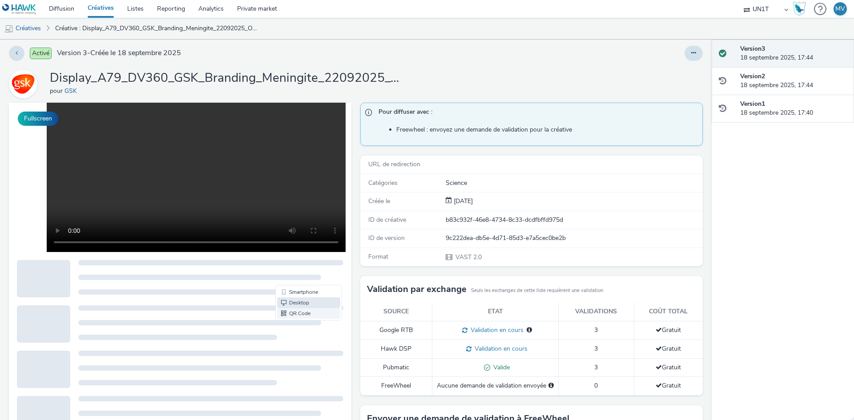
click at [292, 314] on link "QR Code" at bounding box center [308, 313] width 63 height 11
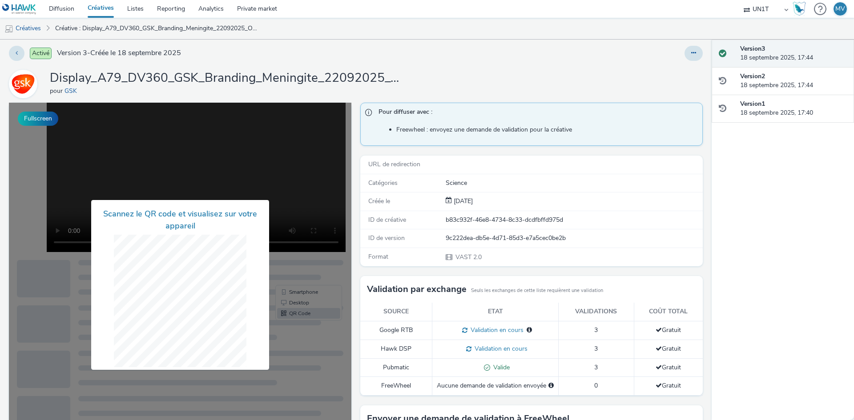
scroll to position [0, 0]
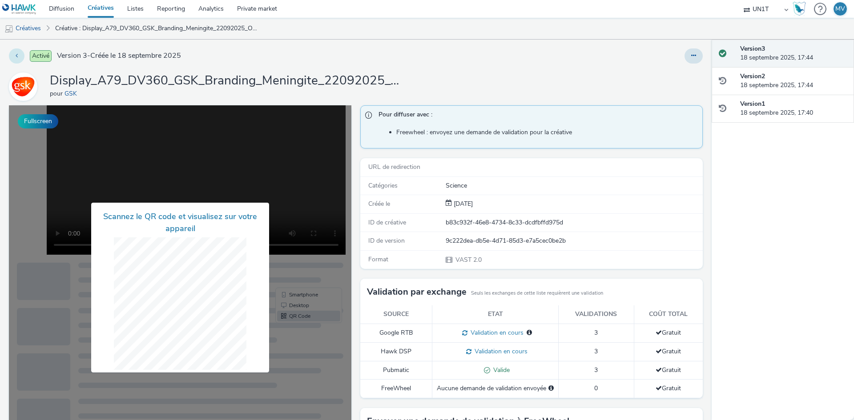
click at [21, 58] on button at bounding box center [17, 55] width 16 height 15
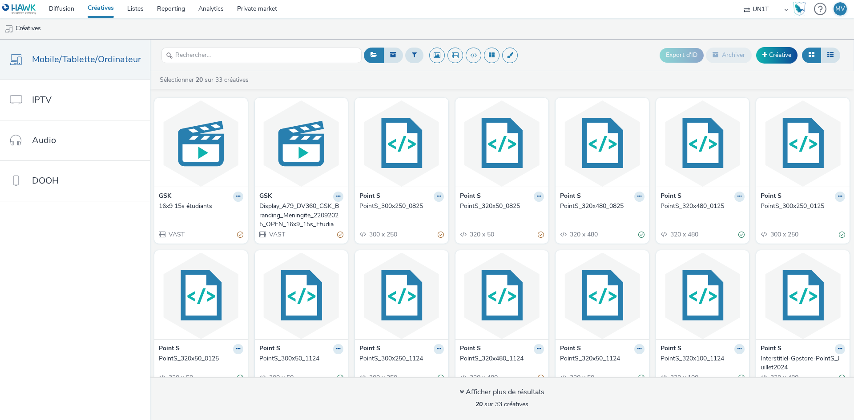
click at [285, 205] on div "Display_A79_DV360_GSK_Branding_Meningite_22092025_OPEN_16x9_15s_Etudiants" at bounding box center [299, 215] width 81 height 27
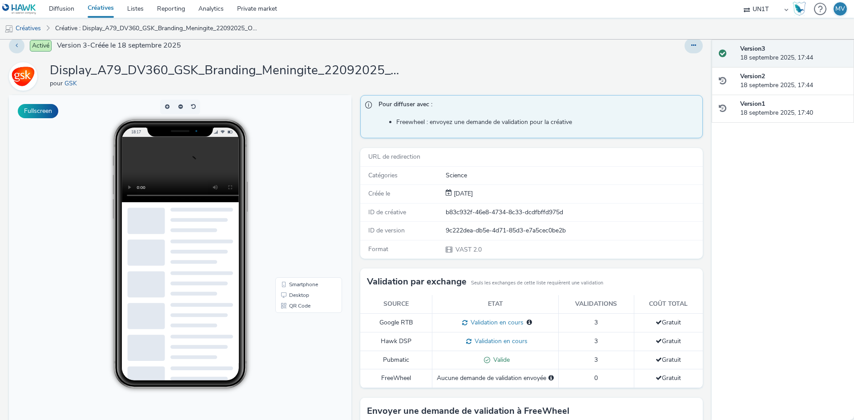
scroll to position [3, 0]
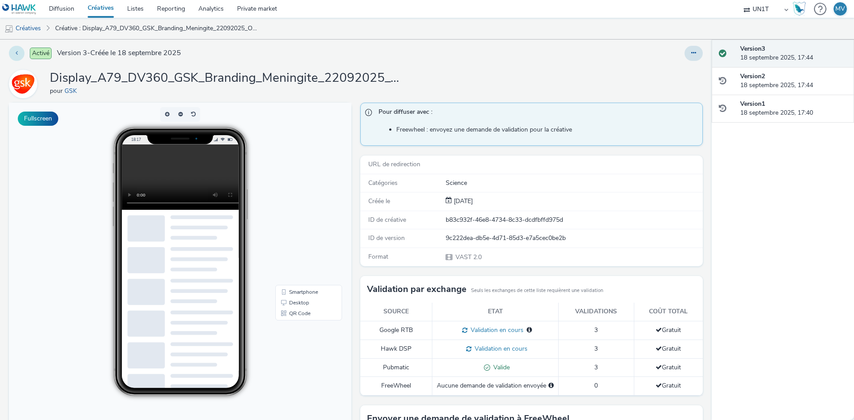
click at [19, 53] on button at bounding box center [17, 53] width 16 height 15
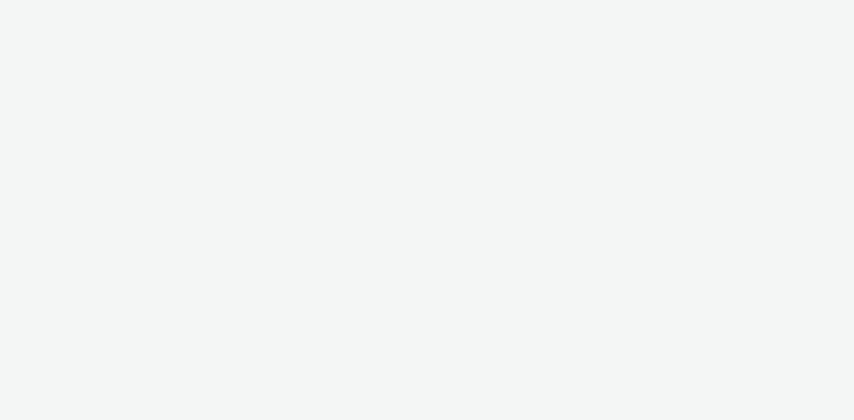
select select "dd3fb4f6-b550-43f6-8f67-b78d09d23a96"
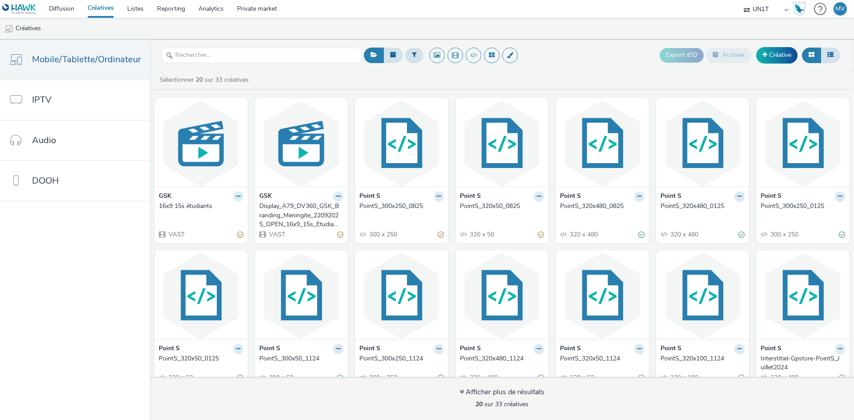
click at [238, 197] on button at bounding box center [238, 197] width 10 height 10
click at [205, 266] on link "Archiver" at bounding box center [210, 266] width 67 height 18
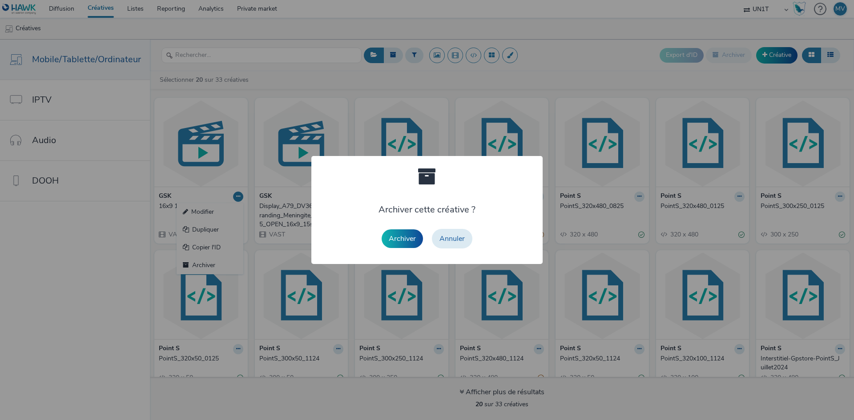
click at [401, 239] on button "Archiver" at bounding box center [402, 239] width 41 height 19
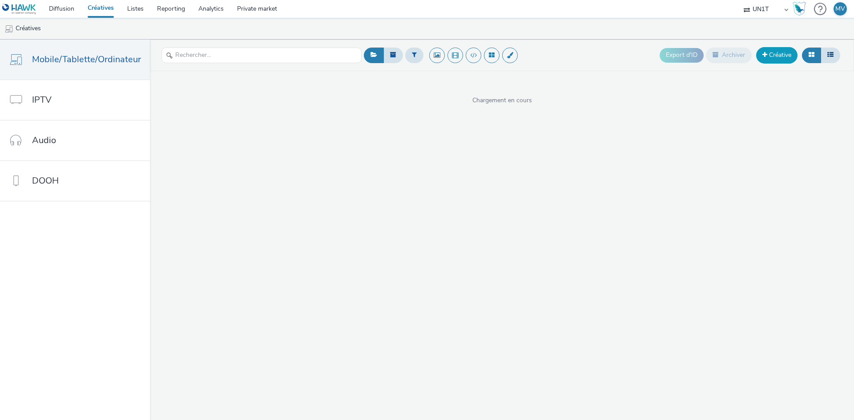
click at [777, 54] on link "Créative" at bounding box center [776, 55] width 41 height 16
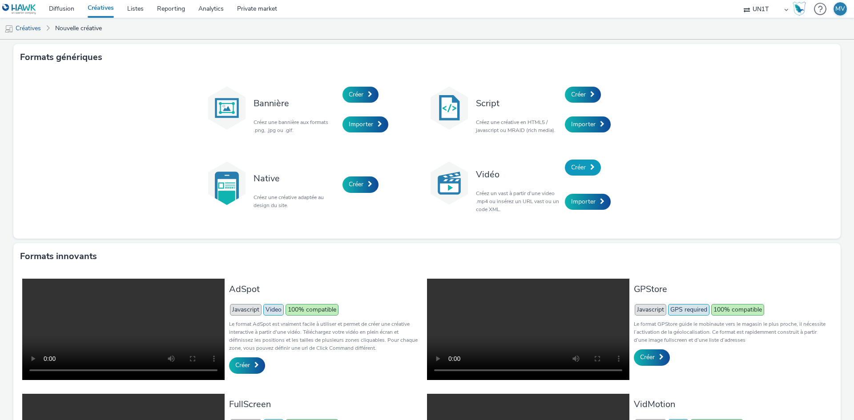
click at [590, 167] on span at bounding box center [592, 167] width 4 height 6
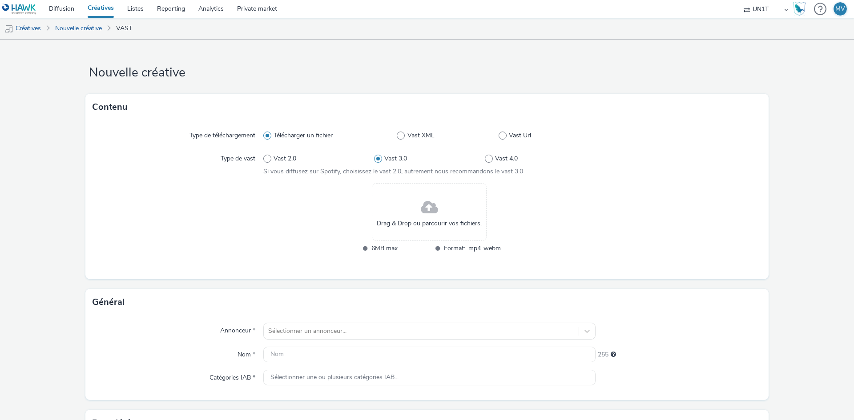
click at [278, 154] on div "Vast 2.0 Vast 3.0 Vast 4.0" at bounding box center [429, 159] width 332 height 16
click at [278, 157] on span "Vast 2.0" at bounding box center [285, 158] width 23 height 9
click at [269, 157] on input "Vast 2.0" at bounding box center [266, 159] width 6 height 6
radio input "true"
radio input "false"
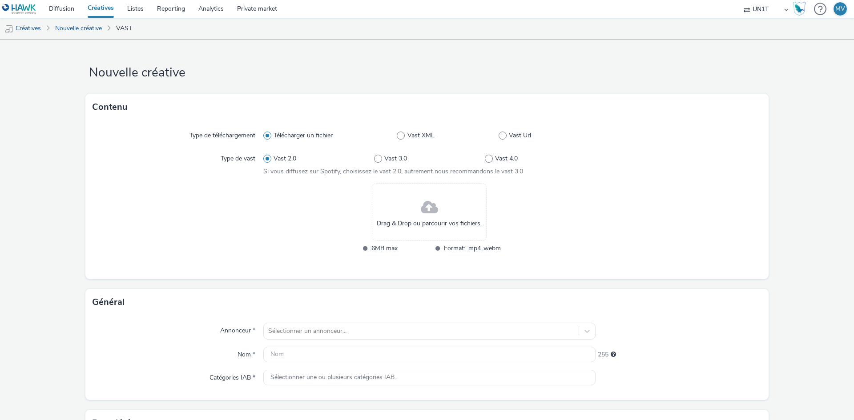
click at [441, 224] on span "Drag & Drop ou parcourir vos fichiers." at bounding box center [429, 223] width 105 height 9
click at [499, 136] on span at bounding box center [503, 136] width 8 height 8
click at [499, 136] on input "Vast Url" at bounding box center [502, 136] width 6 height 6
radio input "false"
radio input "true"
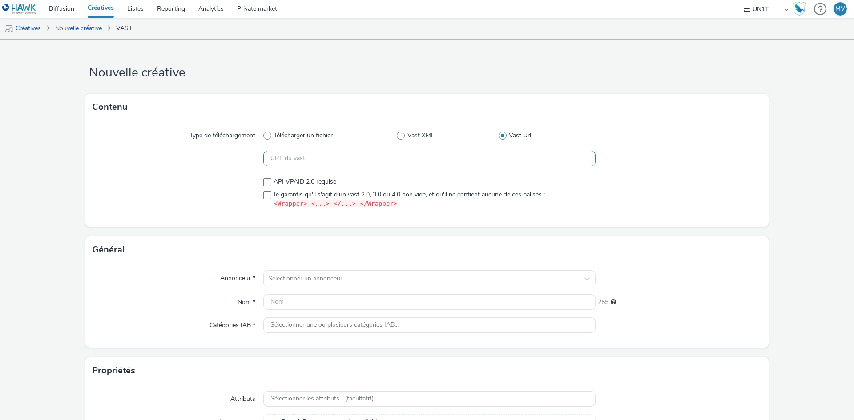
click at [375, 159] on input "text" at bounding box center [429, 159] width 332 height 16
paste input "https://[DOMAIN_NAME]/ddm/pfadx/N5568.3145634HAWK/B34155836.429222178;sz=0x0;ds…"
type input "https://[DOMAIN_NAME]/ddm/pfadx/N5568.3145634HAWK/B34155836.429222178;sz=0x0;ds…"
click at [287, 200] on code "<Wrapper> <...> </...> </Wrapper>" at bounding box center [336, 203] width 124 height 7
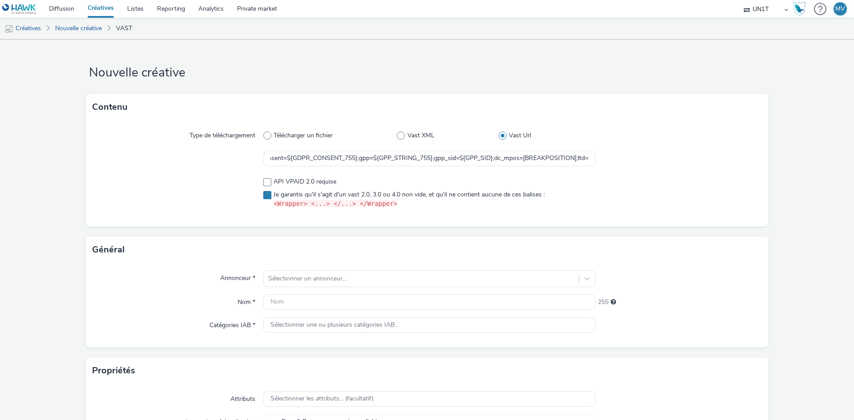
scroll to position [0, 0]
checkbox input "true"
click at [301, 133] on span "Télécharger un fichier" at bounding box center [303, 135] width 59 height 9
click at [269, 133] on input "Télécharger un fichier" at bounding box center [266, 136] width 6 height 6
radio input "true"
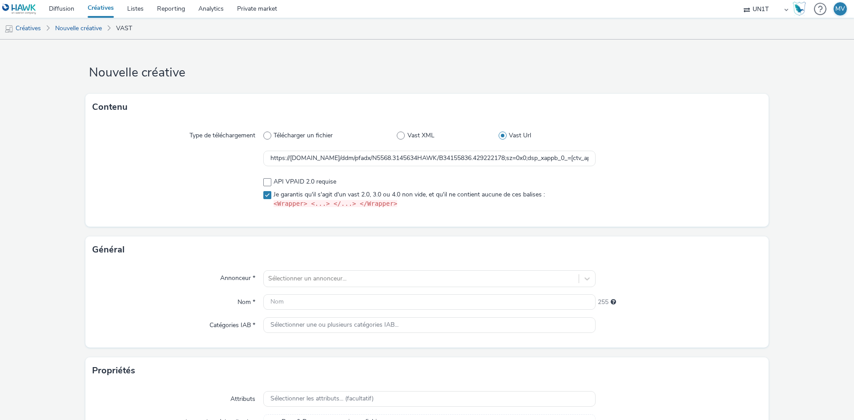
radio input "false"
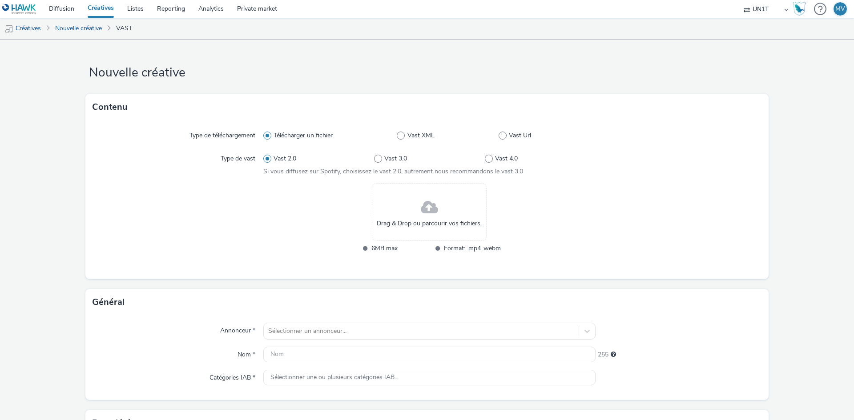
click at [413, 209] on div "Drag & Drop ou parcourir vos fichiers." at bounding box center [429, 212] width 115 height 58
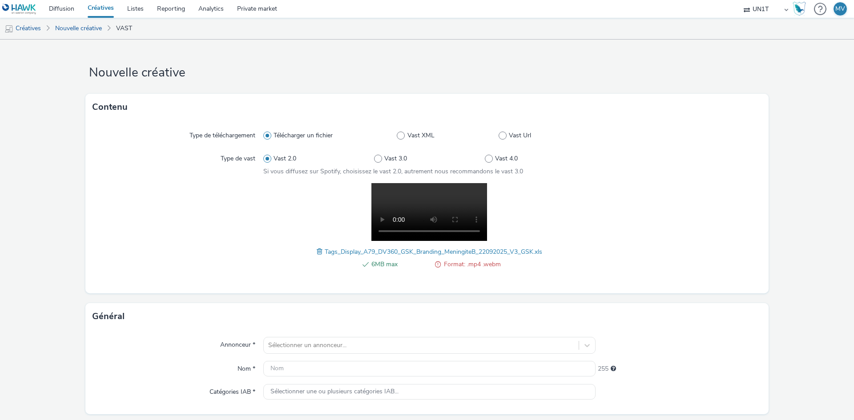
click at [317, 253] on span at bounding box center [321, 252] width 8 height 10
click at [435, 265] on span at bounding box center [438, 264] width 6 height 11
click at [428, 249] on span "VAST2.xlsx" at bounding box center [434, 252] width 32 height 8
click at [411, 251] on span at bounding box center [414, 252] width 8 height 10
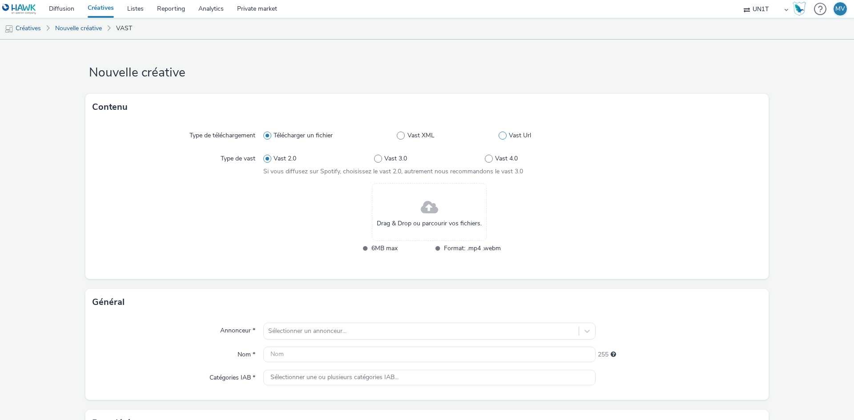
click at [512, 133] on span "Vast Url" at bounding box center [520, 135] width 22 height 9
click at [504, 133] on input "Vast Url" at bounding box center [502, 136] width 6 height 6
radio input "false"
radio input "true"
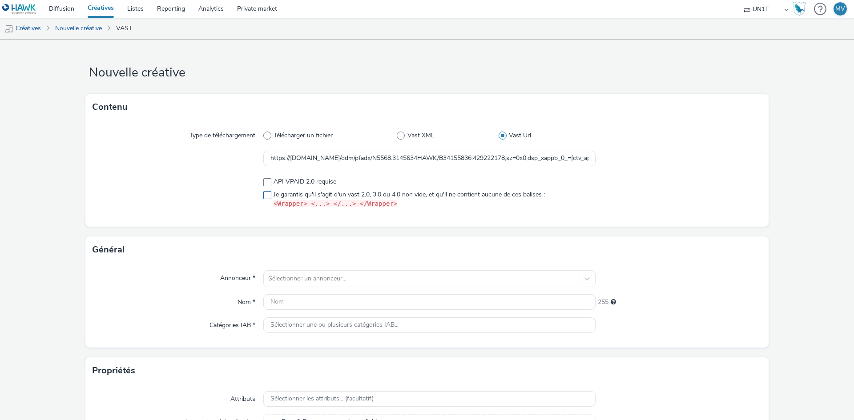
click at [309, 193] on span "Je garantis qu'il s'agit d'un vast 2.0, 3.0 ou 4.0 non vide, et qu'il ne contie…" at bounding box center [409, 199] width 271 height 19
checkbox input "true"
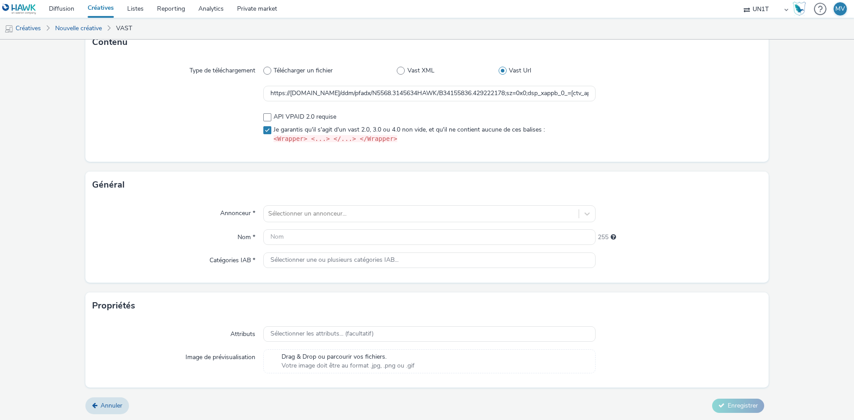
scroll to position [65, 0]
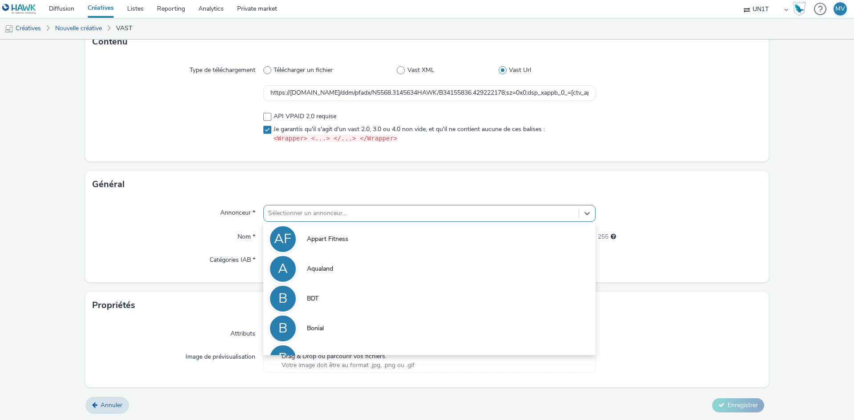
click at [315, 214] on div at bounding box center [421, 213] width 306 height 11
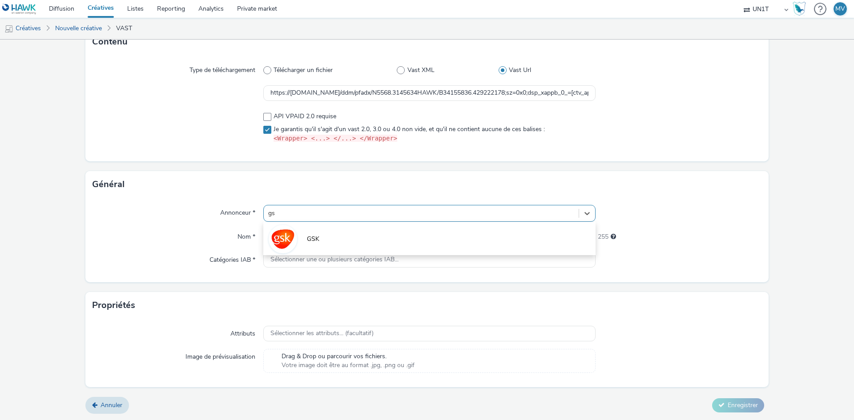
type input "gsk"
click at [314, 242] on span "GSK" at bounding box center [313, 239] width 12 height 9
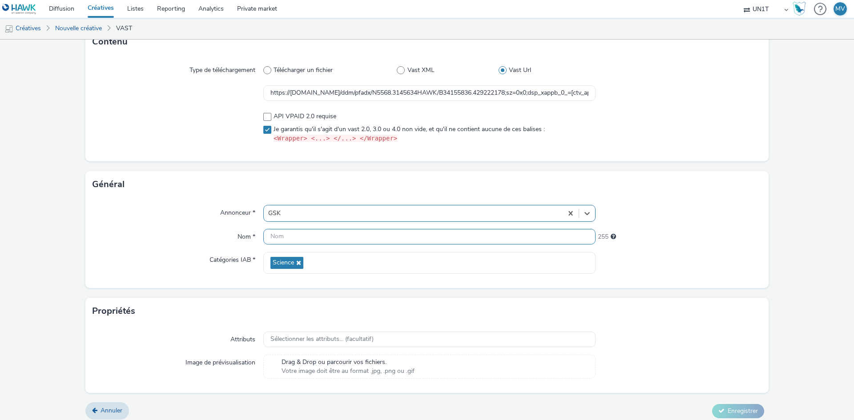
click at [315, 241] on input "text" at bounding box center [429, 237] width 332 height 16
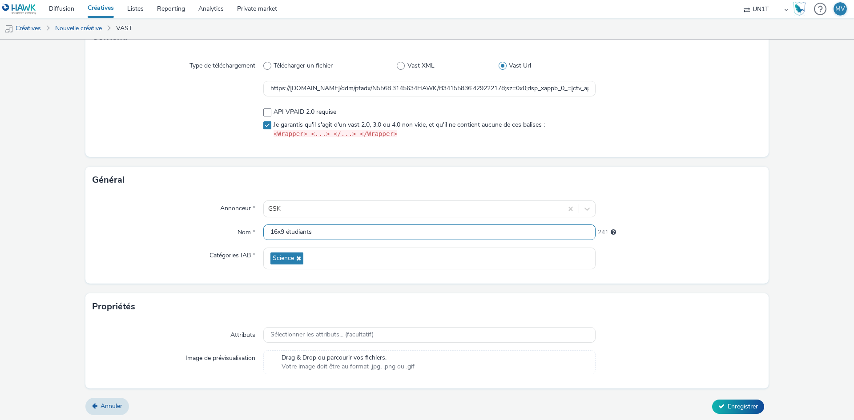
scroll to position [71, 0]
type input "16x9 étudiants"
click at [728, 408] on span "Enregistrer" at bounding box center [743, 405] width 30 height 8
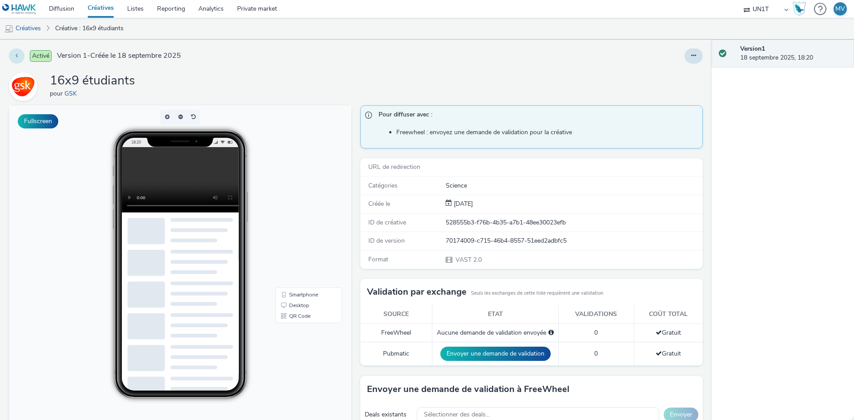
click at [15, 58] on button at bounding box center [17, 55] width 16 height 15
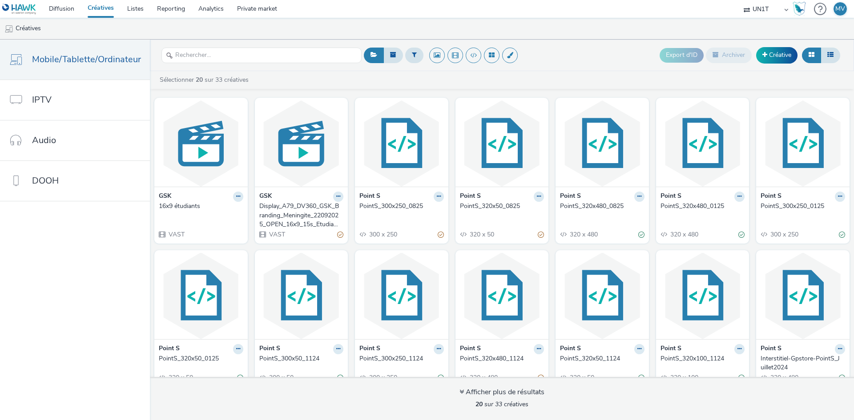
click at [286, 205] on div "Display_A79_DV360_GSK_Branding_Meningite_22092025_OPEN_16x9_15s_Etudiants" at bounding box center [299, 215] width 81 height 27
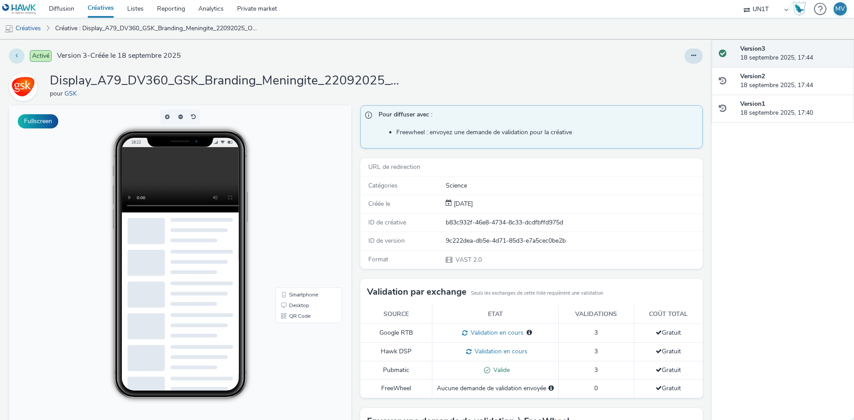
click at [21, 53] on button at bounding box center [17, 55] width 16 height 15
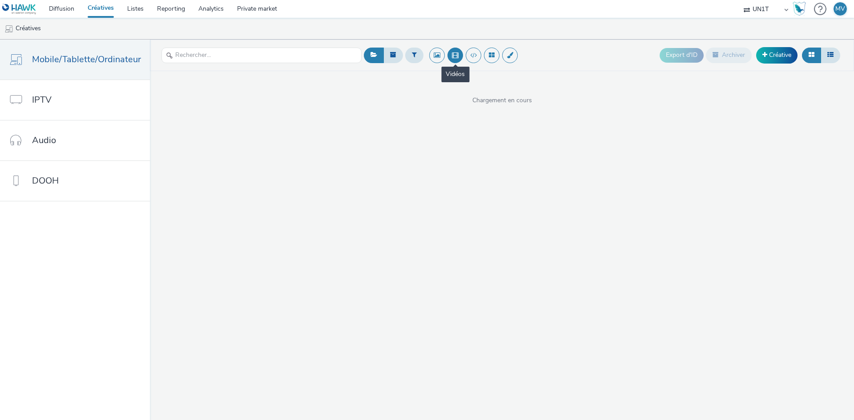
click at [450, 53] on button at bounding box center [456, 56] width 16 height 16
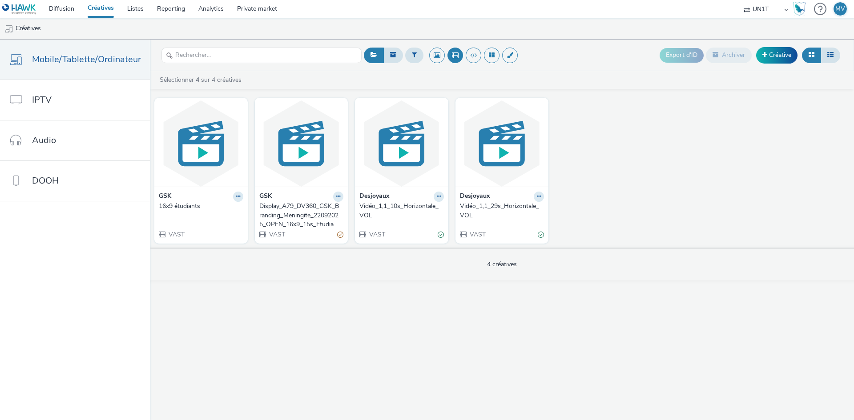
click at [181, 214] on div "GSK 16x9 étudiants VAST" at bounding box center [200, 215] width 93 height 57
click at [185, 208] on div "16x9 étudiants" at bounding box center [199, 206] width 81 height 9
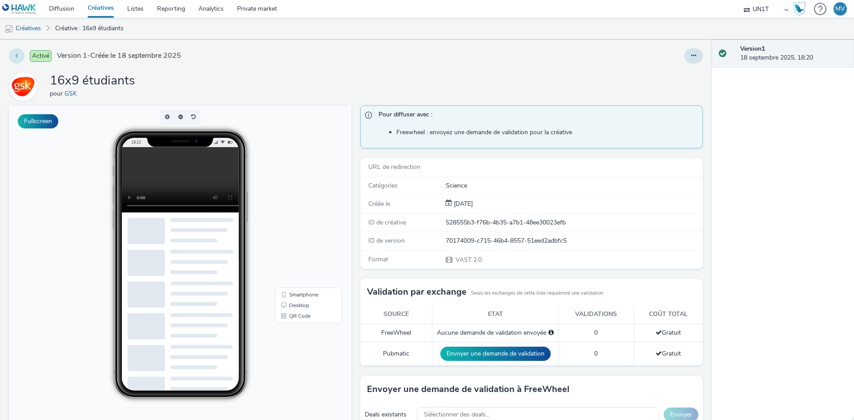
click at [18, 60] on button at bounding box center [17, 55] width 16 height 15
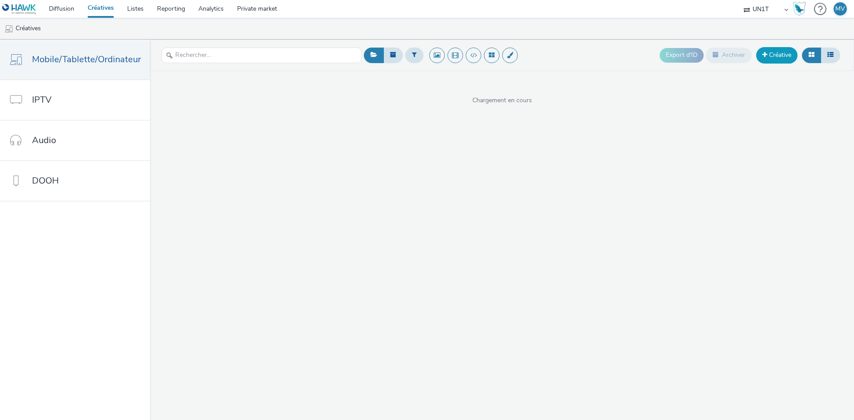
click at [785, 51] on link "Créative" at bounding box center [776, 55] width 41 height 16
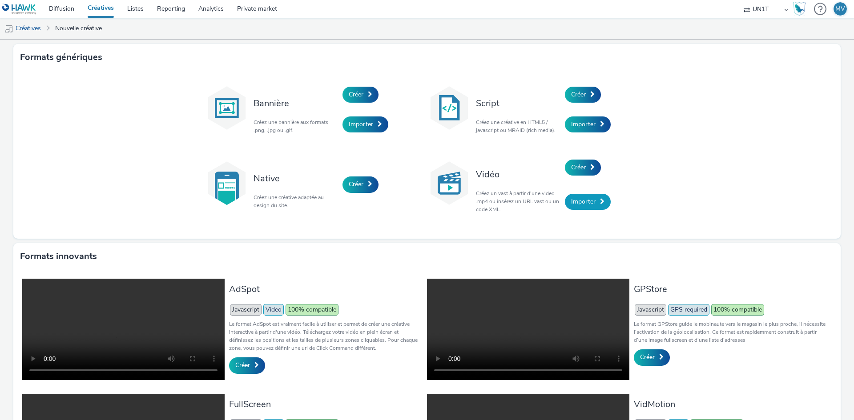
click at [600, 204] on span at bounding box center [602, 201] width 4 height 6
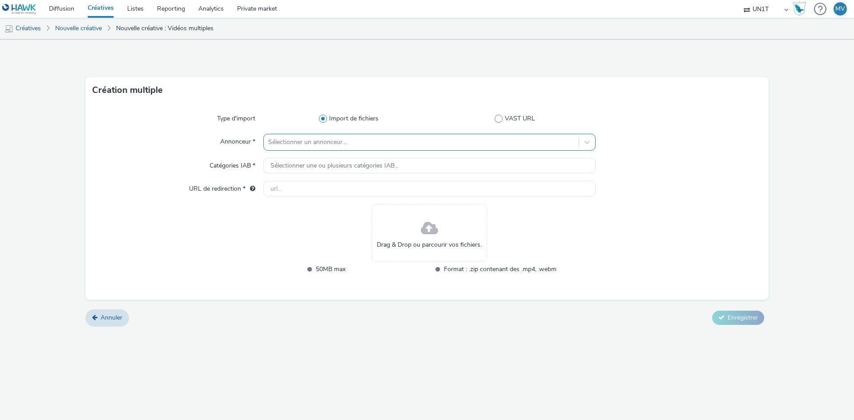
click at [289, 139] on div at bounding box center [421, 142] width 306 height 11
type input "gsk"
click at [341, 152] on div "GSK" at bounding box center [429, 167] width 332 height 33
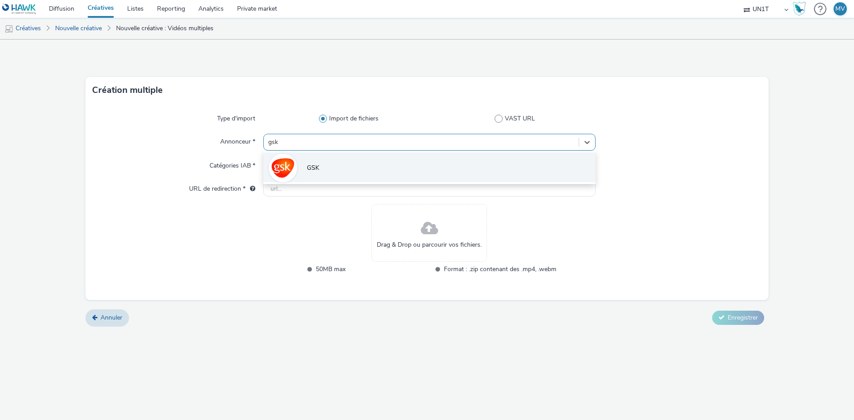
click at [339, 163] on li "GSK" at bounding box center [429, 168] width 332 height 30
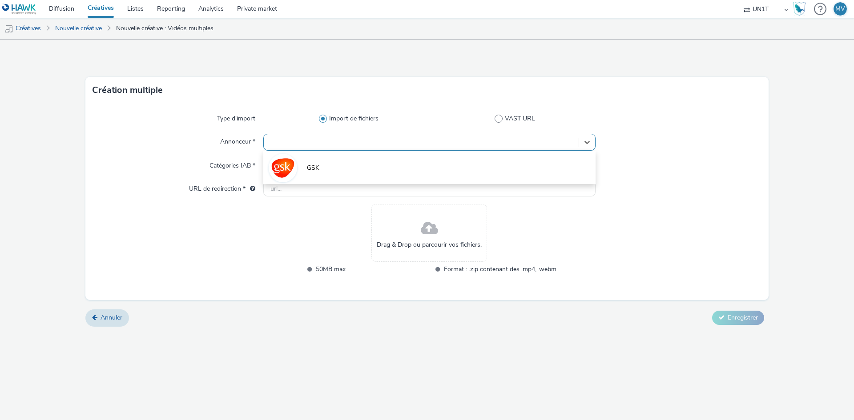
type input "[URL][DOMAIN_NAME]"
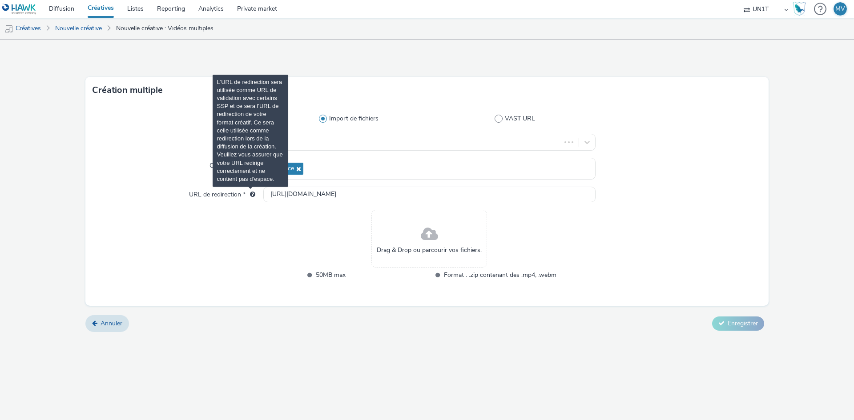
click at [252, 195] on span "L'URL de redirection sera utilisée comme URL de validation avec certains SSP et…" at bounding box center [252, 194] width 5 height 6
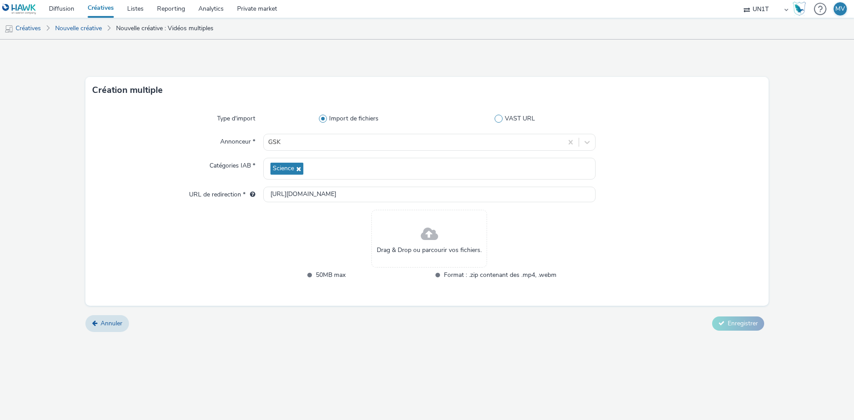
click at [506, 118] on span "VAST URL" at bounding box center [520, 118] width 30 height 9
click at [514, 118] on input "VAST URL" at bounding box center [517, 119] width 6 height 6
radio input "false"
radio input "true"
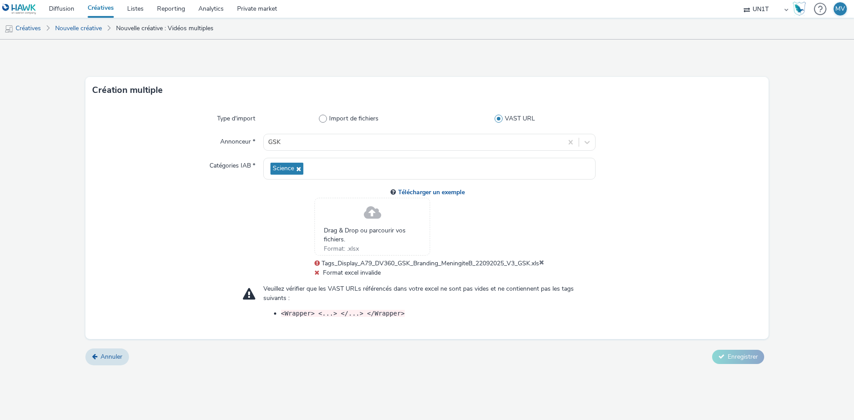
click at [543, 259] on div "Drag & Drop ou parcourir vos fichiers. Format: .xlsx Tags_Display_A79_DV360_GSK…" at bounding box center [429, 238] width 230 height 80
click at [543, 262] on icon at bounding box center [541, 263] width 5 height 9
click at [555, 259] on icon at bounding box center [552, 263] width 5 height 9
click at [309, 271] on div "Télécharger un exemple Drag & Drop ou parcourir vos fichiers. Format: .xlsx Tag…" at bounding box center [429, 232] width 332 height 91
click at [318, 270] on span "Format excel invalide" at bounding box center [347, 273] width 66 height 8
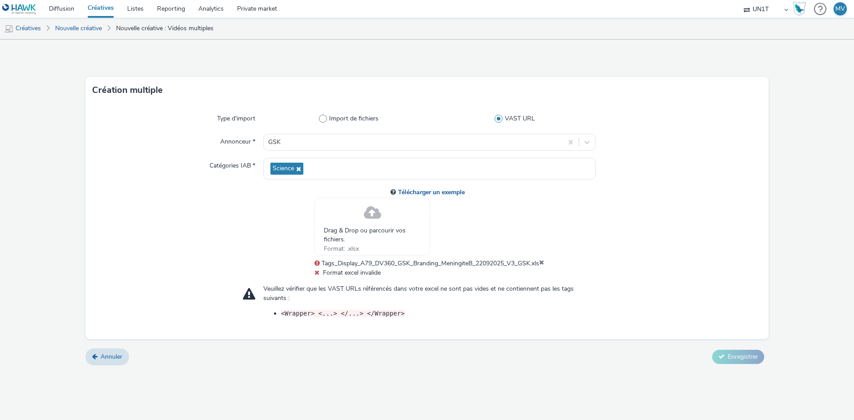
click at [314, 271] on icon at bounding box center [316, 273] width 5 height 6
click at [314, 277] on span "Format excel invalide" at bounding box center [347, 273] width 66 height 8
click at [543, 264] on icon at bounding box center [541, 263] width 5 height 9
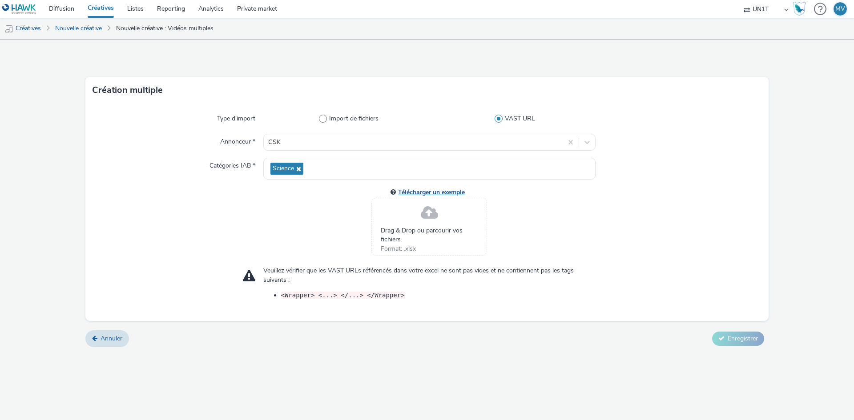
click at [458, 192] on link "Télécharger un exemple" at bounding box center [433, 192] width 70 height 8
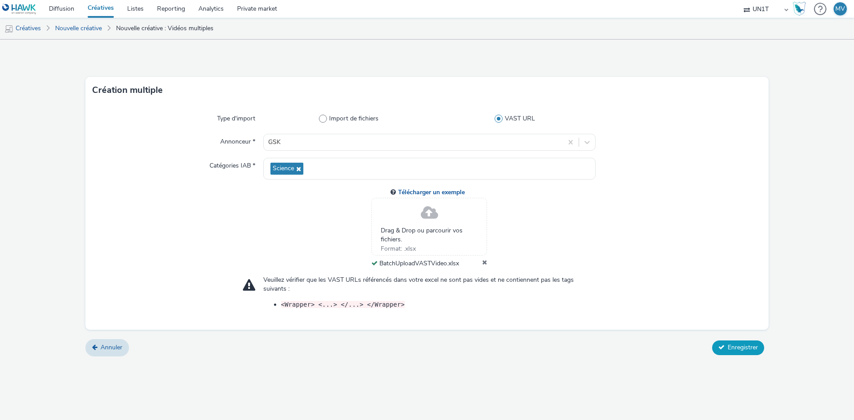
click at [734, 350] on span "Enregistrer" at bounding box center [743, 347] width 30 height 8
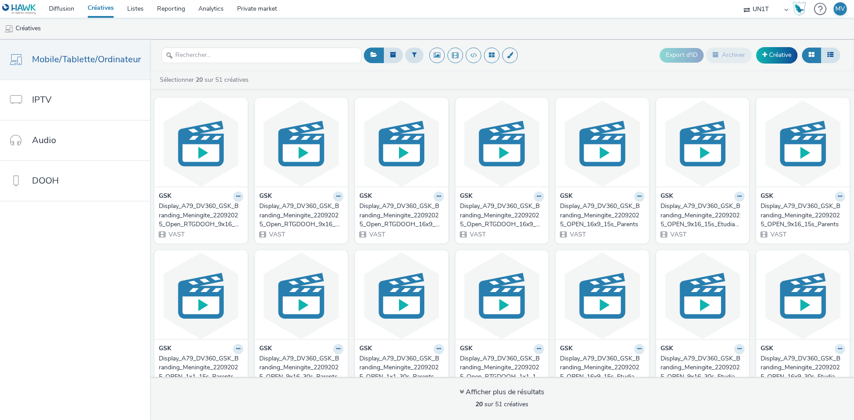
click at [210, 215] on div "Display_A79_DV360_GSK_Branding_Meningite_22092025_Open_RTGDOOH_9x16_30s_Etudian…" at bounding box center [199, 215] width 81 height 27
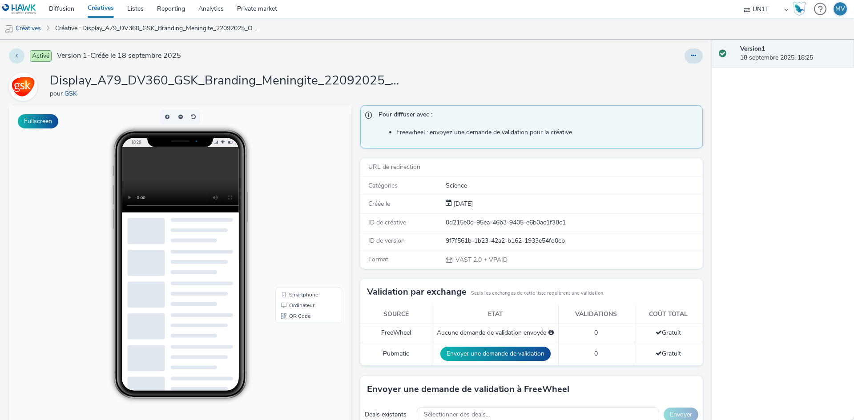
click at [17, 55] on icon at bounding box center [17, 55] width 2 height 6
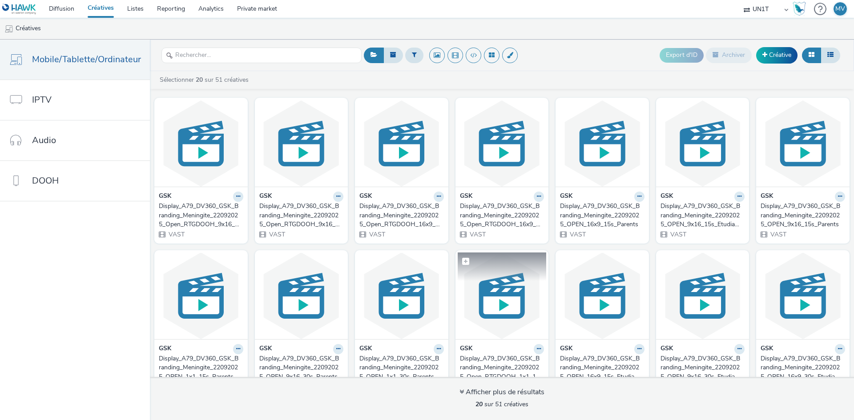
click at [512, 306] on img at bounding box center [502, 296] width 89 height 87
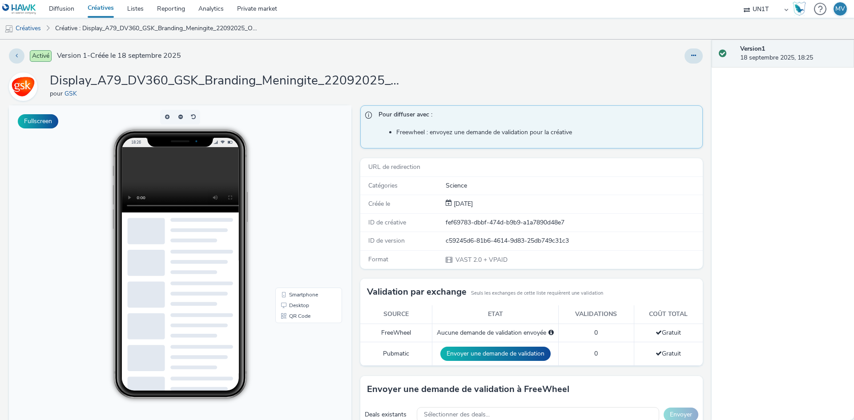
click at [153, 184] on video at bounding box center [187, 179] width 131 height 65
click at [321, 179] on body "18:26 Smartphone Desktop QR Code" at bounding box center [180, 287] width 343 height 365
click at [14, 55] on button at bounding box center [17, 55] width 16 height 15
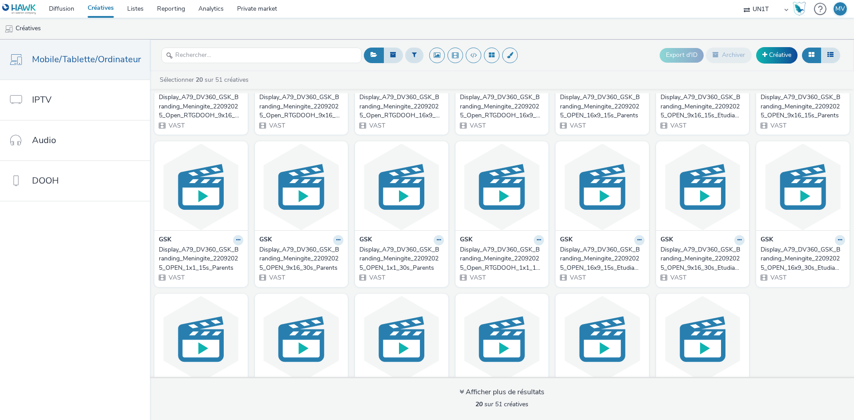
scroll to position [133, 0]
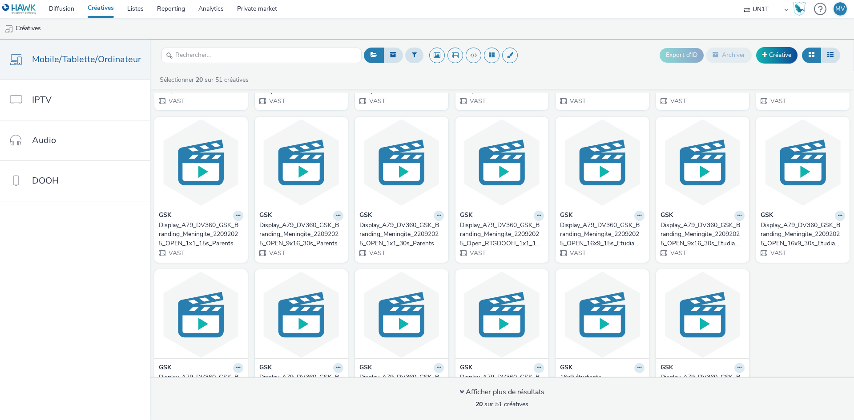
click at [384, 239] on div "Display_A79_DV360_GSK_Branding_Meningite_22092025_OPEN_1x1_30s_Parents" at bounding box center [399, 234] width 81 height 27
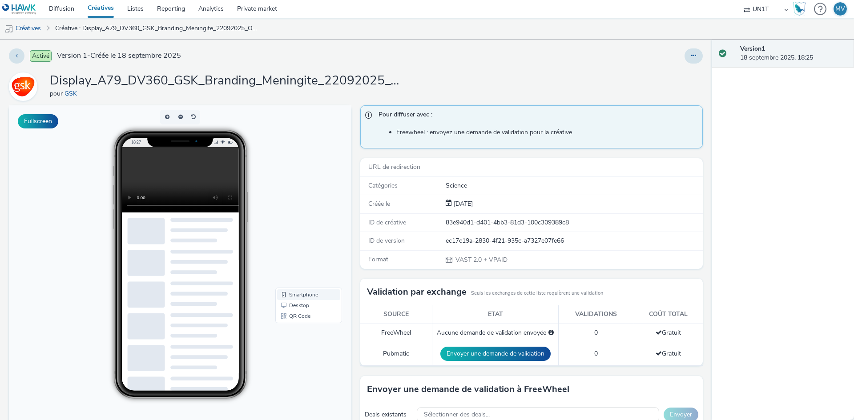
click at [298, 297] on link "Smartphone" at bounding box center [308, 295] width 63 height 11
click at [298, 308] on link "Desktop" at bounding box center [308, 305] width 63 height 11
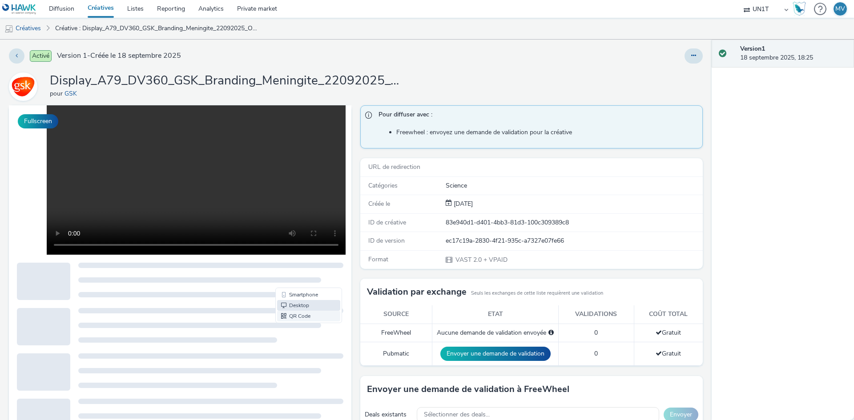
click at [299, 313] on div at bounding box center [210, 310] width 265 height 5
click at [283, 317] on link "QR Code" at bounding box center [308, 316] width 63 height 11
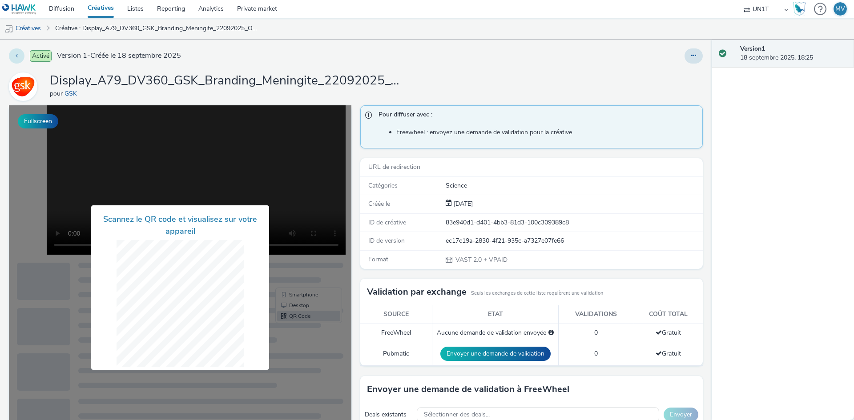
click at [20, 54] on button at bounding box center [17, 55] width 16 height 15
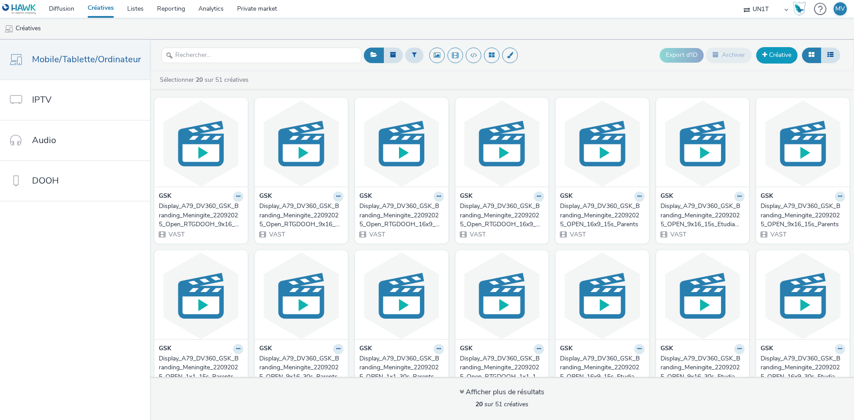
click at [774, 56] on link "Créative" at bounding box center [776, 55] width 41 height 16
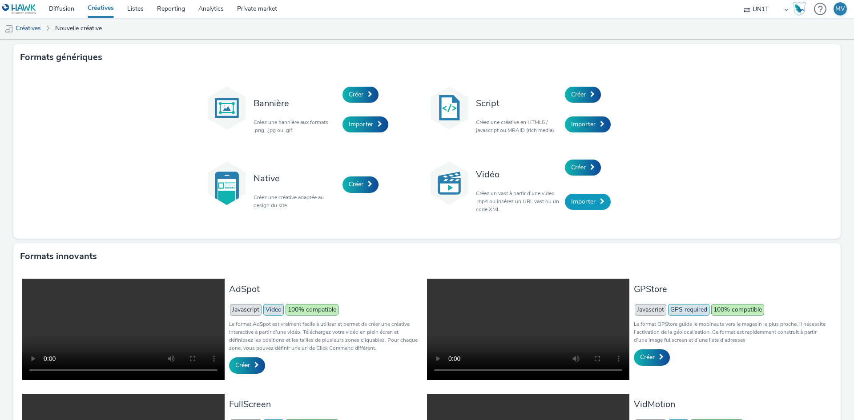
click at [586, 199] on span "Importer" at bounding box center [583, 202] width 24 height 8
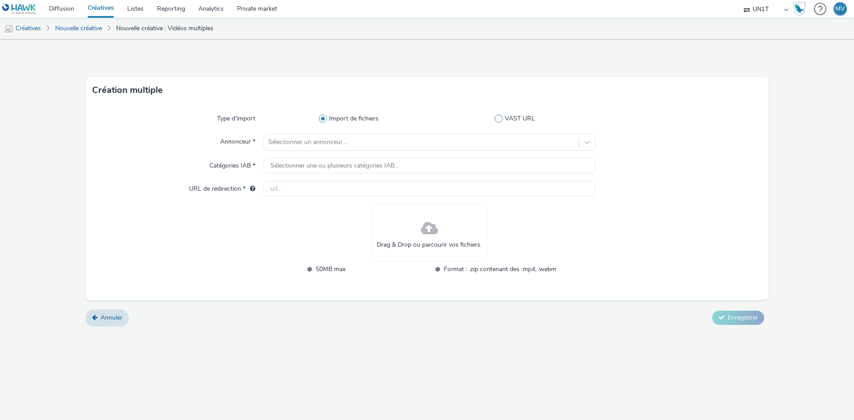
click at [521, 119] on span "VAST URL" at bounding box center [520, 118] width 30 height 9
click at [520, 119] on input "VAST URL" at bounding box center [517, 119] width 6 height 6
radio input "false"
radio input "true"
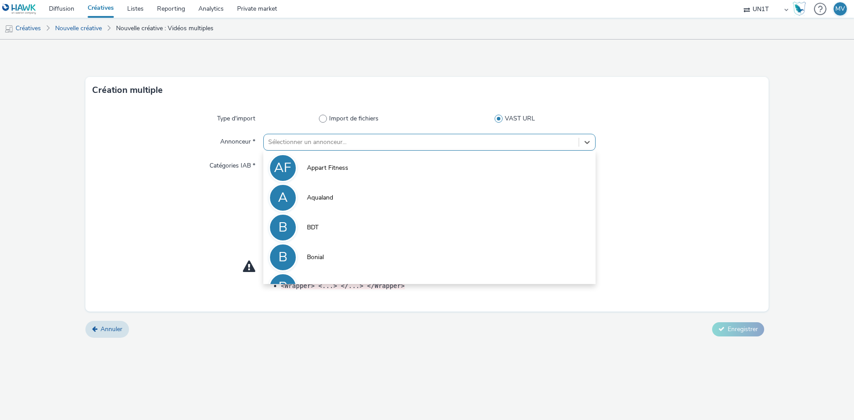
click at [333, 143] on div at bounding box center [421, 142] width 306 height 11
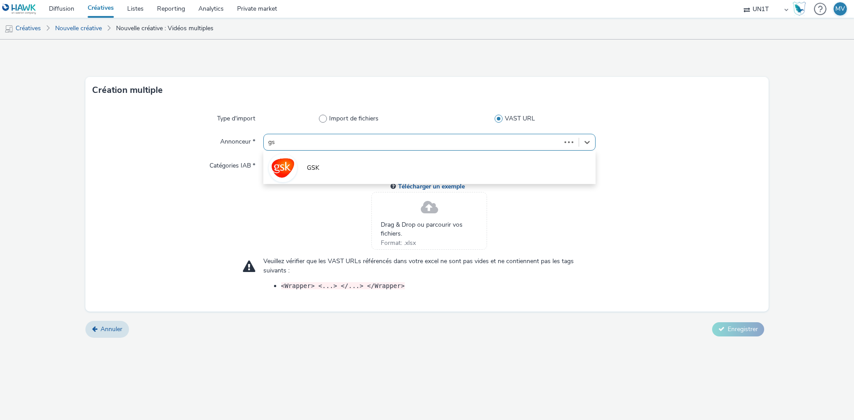
type input "gsk"
click at [331, 161] on li "GSK" at bounding box center [429, 168] width 332 height 30
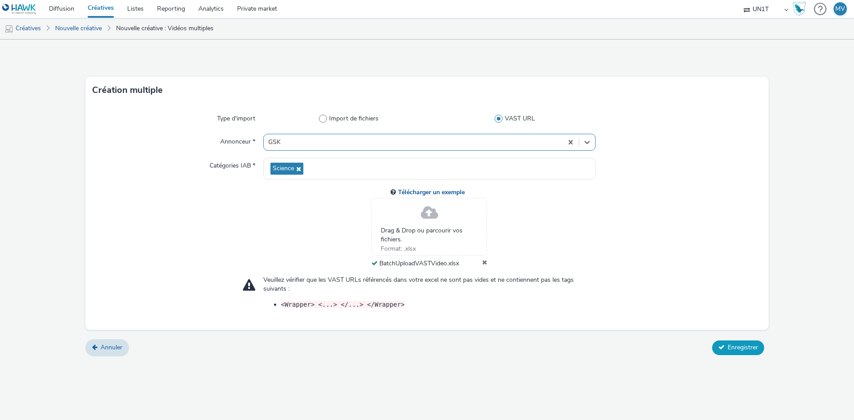
click at [740, 347] on span "Enregistrer" at bounding box center [743, 347] width 30 height 8
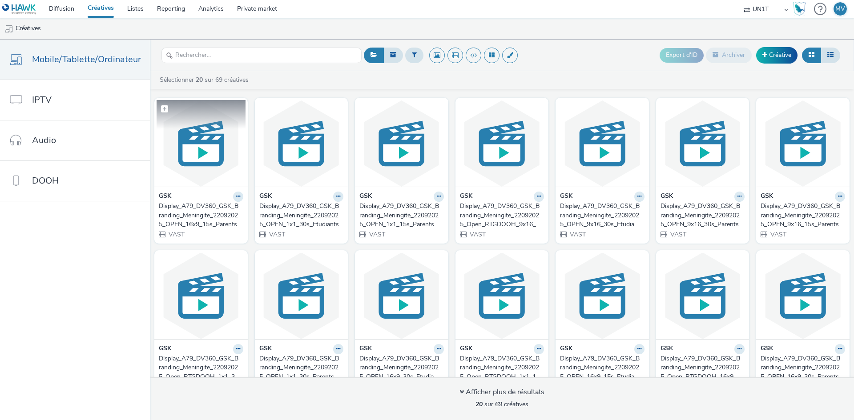
click at [181, 149] on img at bounding box center [201, 143] width 89 height 87
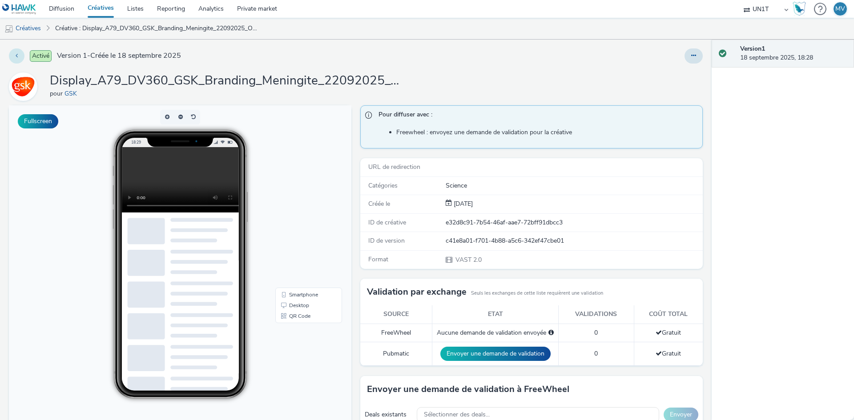
click at [15, 56] on button at bounding box center [17, 55] width 16 height 15
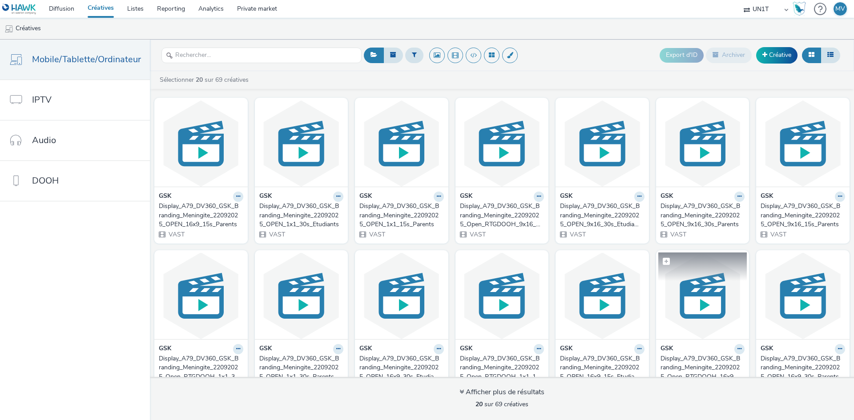
click at [688, 304] on img at bounding box center [702, 296] width 89 height 87
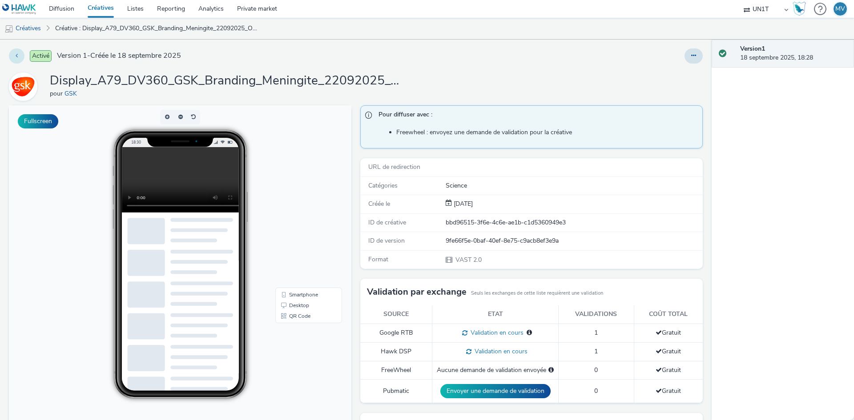
click at [17, 55] on icon at bounding box center [17, 55] width 2 height 6
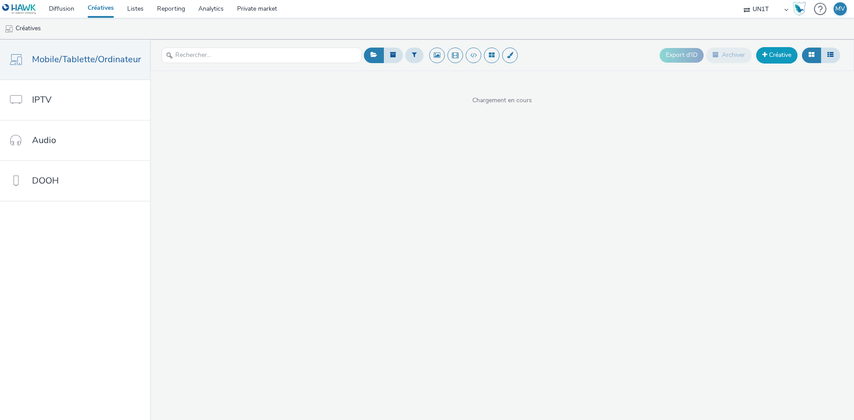
click at [773, 59] on link "Créative" at bounding box center [776, 55] width 41 height 16
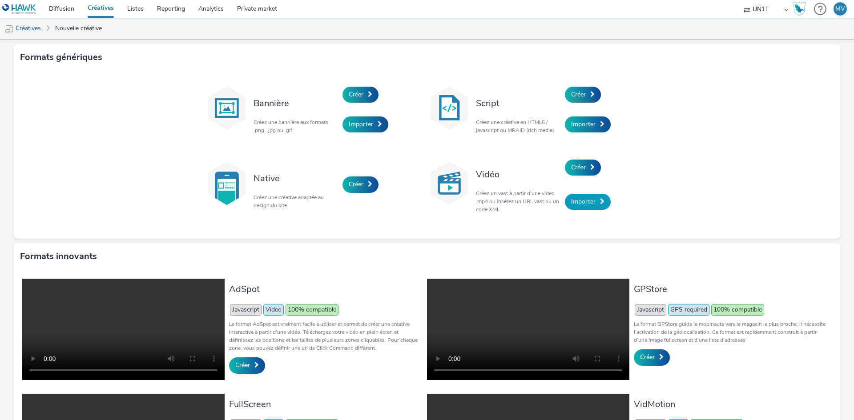
click at [602, 199] on link "Importer" at bounding box center [588, 202] width 46 height 16
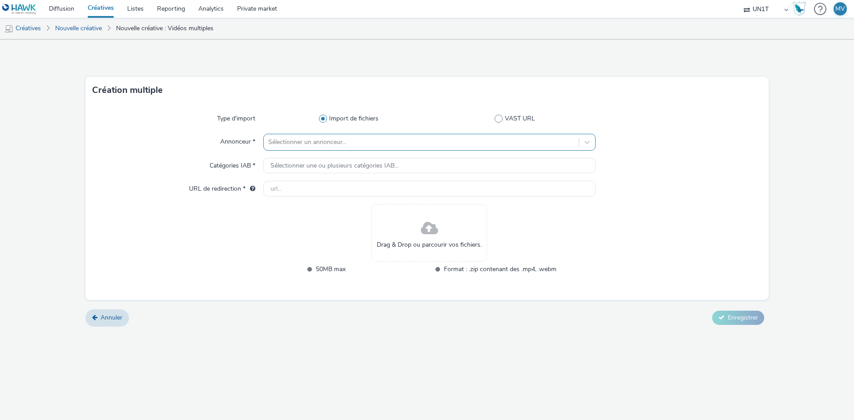
click at [357, 144] on div at bounding box center [421, 142] width 306 height 11
type input "gsk"
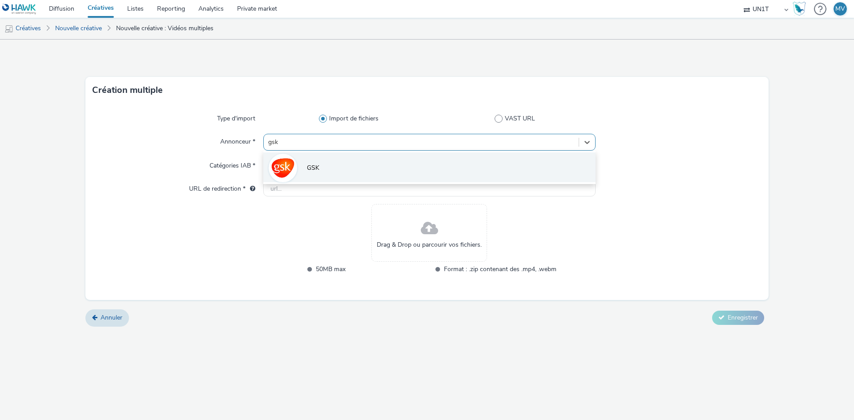
click at [324, 166] on li "GSK" at bounding box center [429, 168] width 332 height 30
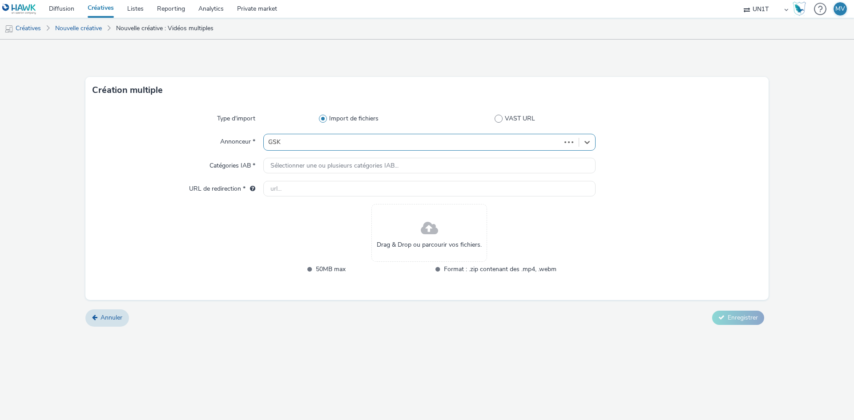
type input "[URL][DOMAIN_NAME]"
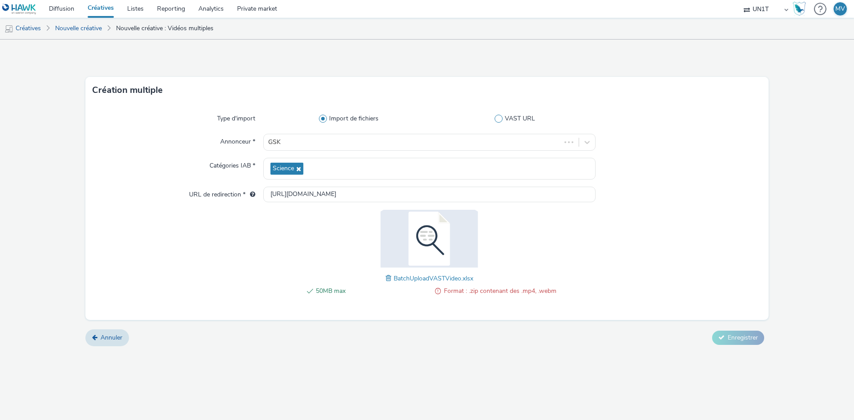
click at [508, 116] on span "VAST URL" at bounding box center [520, 118] width 30 height 9
click at [514, 116] on input "VAST URL" at bounding box center [517, 119] width 6 height 6
radio input "false"
radio input "true"
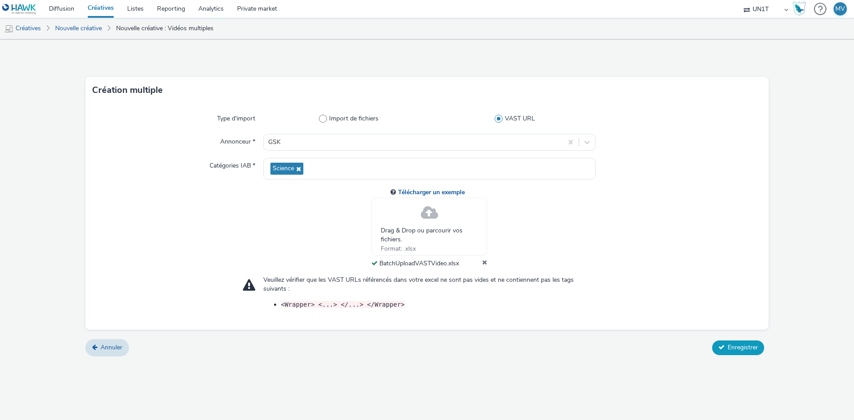
click at [726, 347] on button "Enregistrer" at bounding box center [738, 348] width 52 height 14
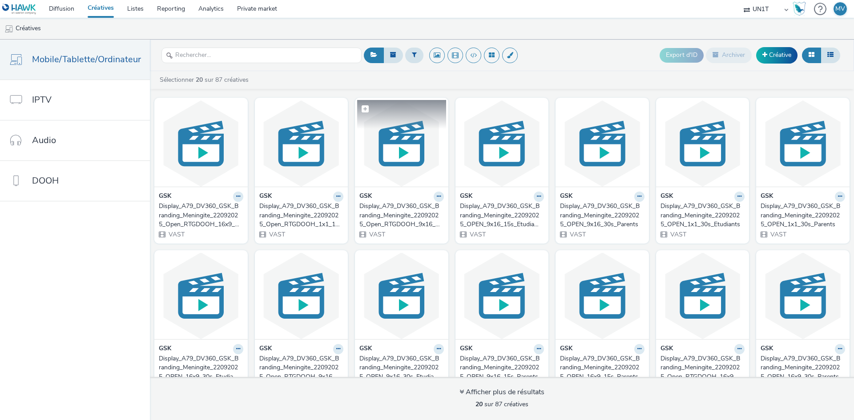
click at [408, 170] on img at bounding box center [401, 143] width 89 height 87
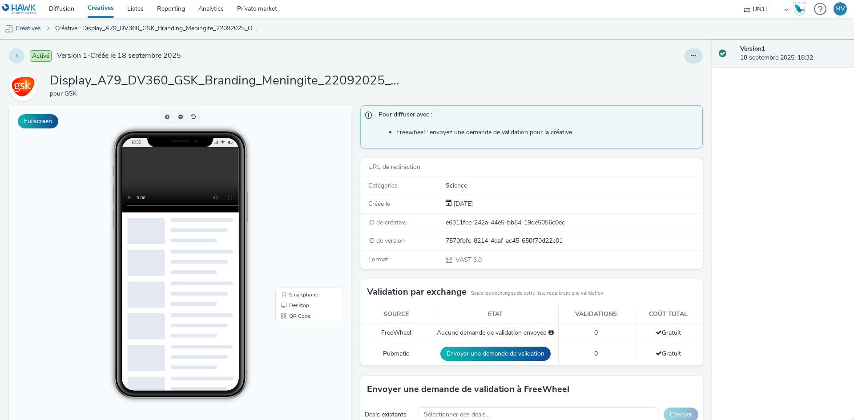
click at [16, 58] on button at bounding box center [17, 55] width 16 height 15
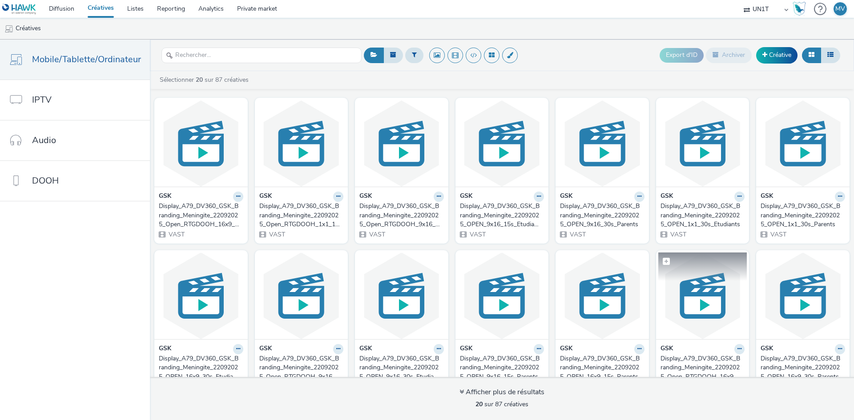
click at [703, 300] on img at bounding box center [702, 296] width 89 height 87
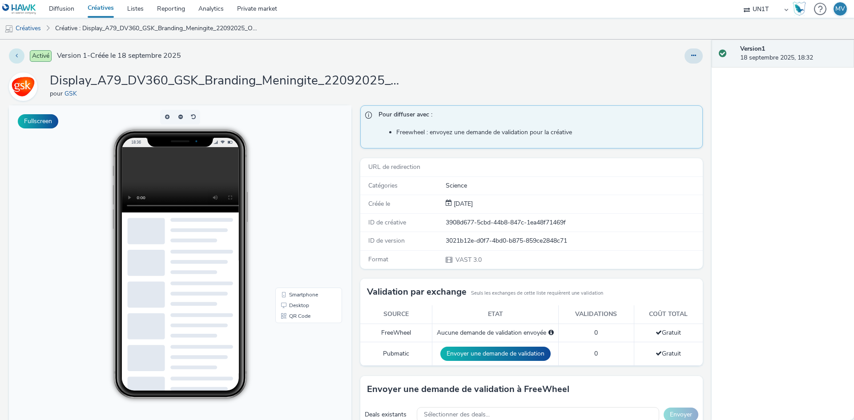
click at [19, 57] on button at bounding box center [17, 55] width 16 height 15
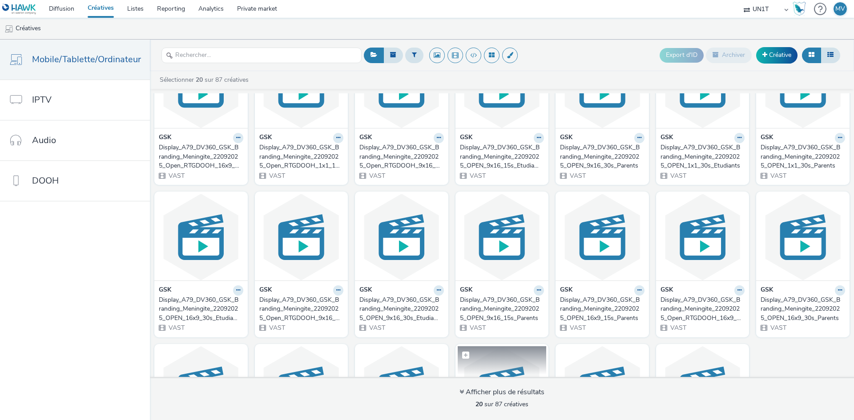
scroll to position [133, 0]
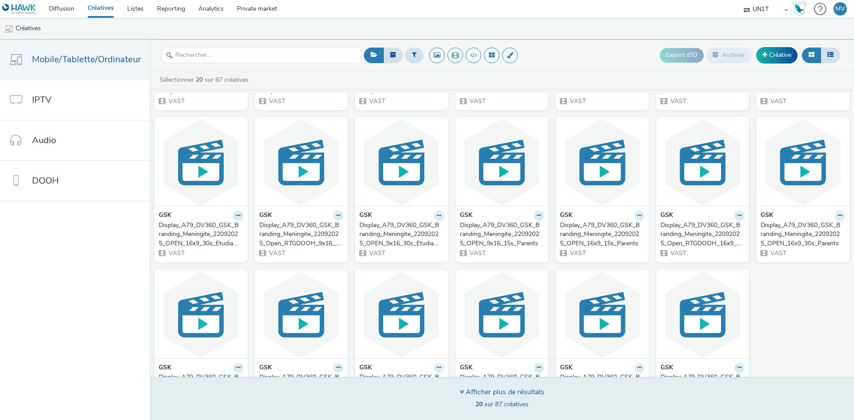
click at [471, 392] on div "Afficher plus de résultats" at bounding box center [502, 392] width 85 height 10
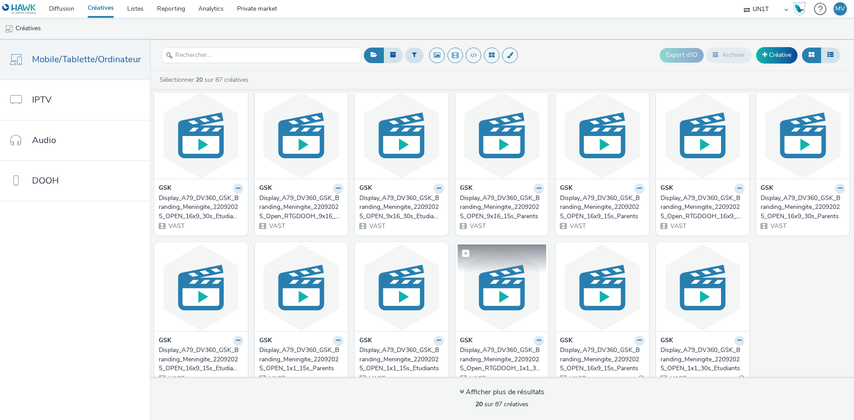
scroll to position [175, 0]
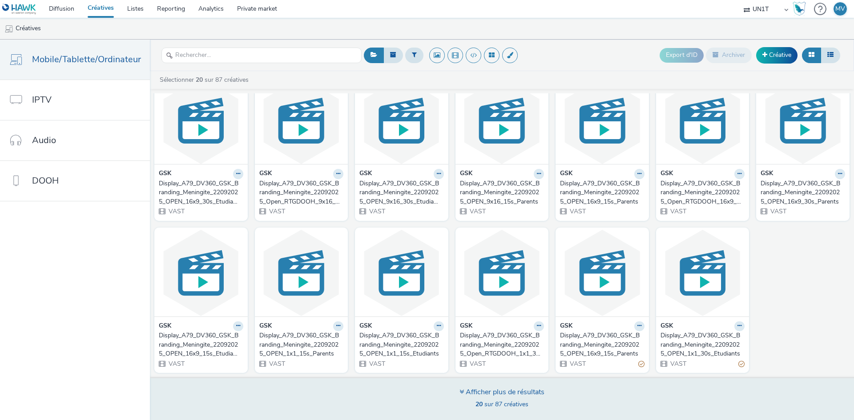
click at [508, 387] on div "Afficher plus de résultats 20 sur 87 créatives" at bounding box center [502, 398] width 710 height 43
click at [507, 393] on div "Afficher plus de résultats" at bounding box center [502, 392] width 85 height 10
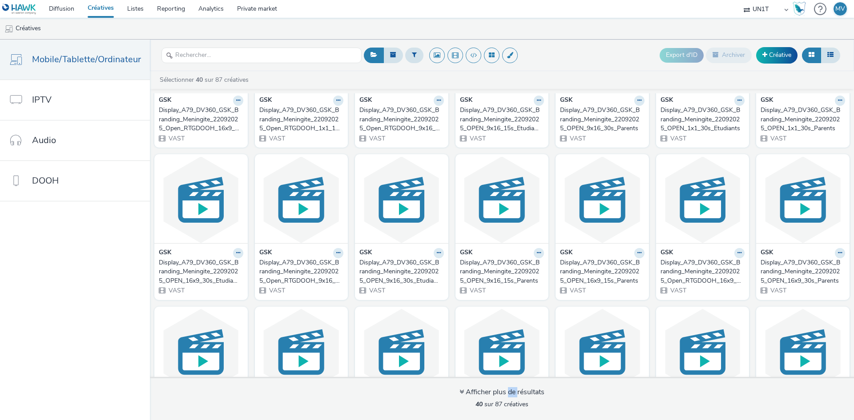
scroll to position [0, 0]
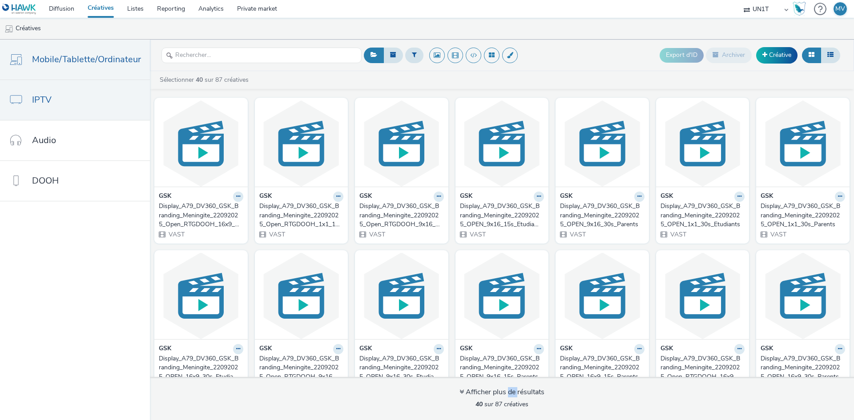
click at [73, 100] on link "IPTV" at bounding box center [75, 100] width 150 height 40
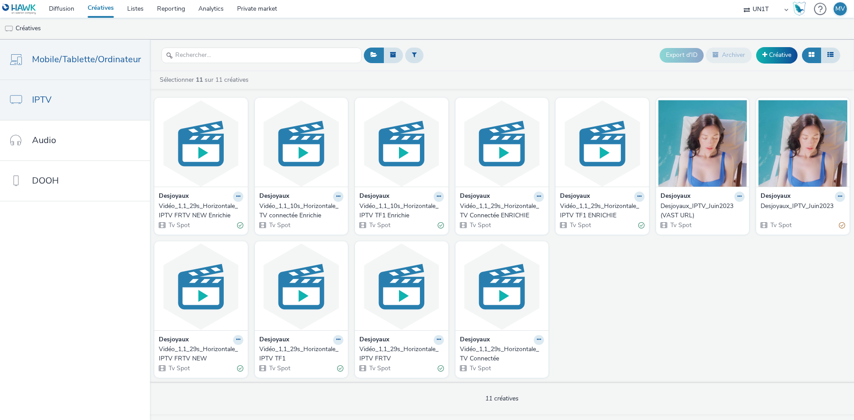
click at [98, 64] on span "Mobile/Tablette/Ordinateur" at bounding box center [86, 59] width 109 height 13
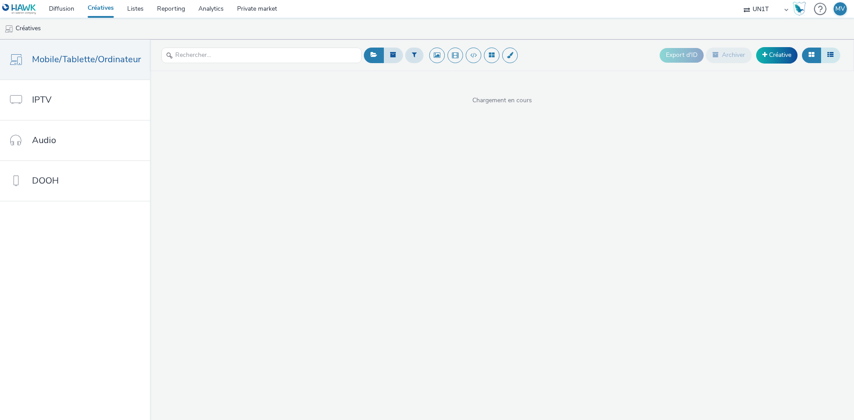
click at [828, 57] on icon at bounding box center [830, 55] width 6 height 6
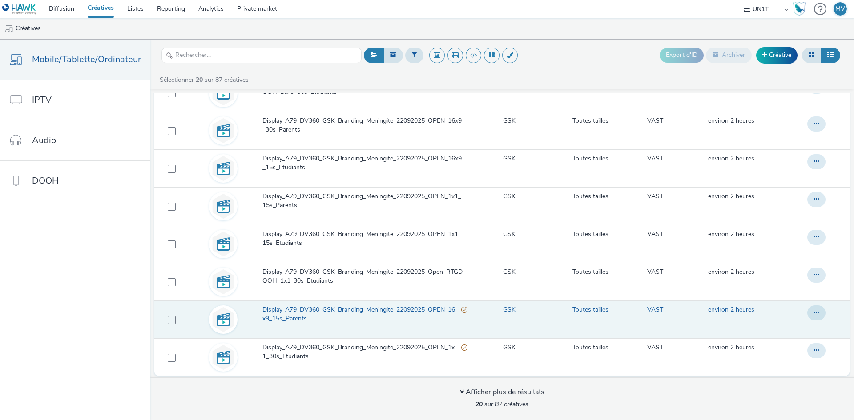
scroll to position [3, 0]
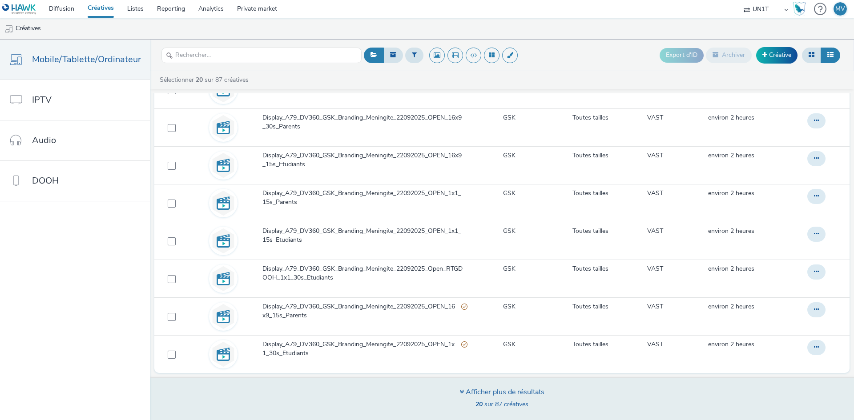
click at [508, 393] on div "Afficher plus de résultats" at bounding box center [502, 392] width 85 height 10
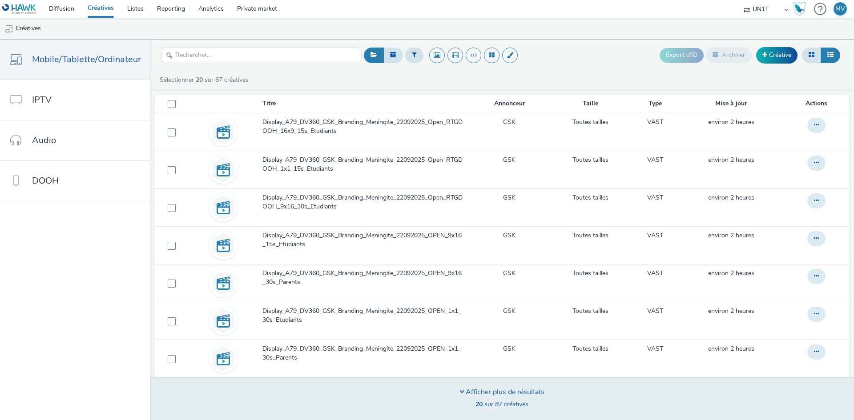
click at [460, 391] on icon at bounding box center [462, 391] width 4 height 7
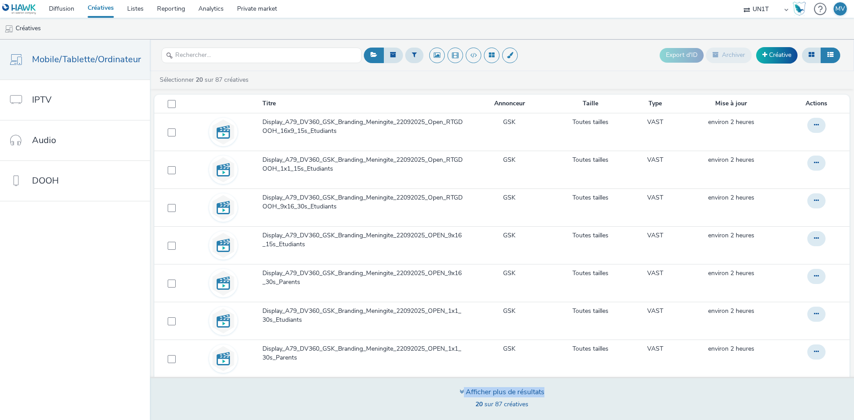
click at [460, 391] on icon at bounding box center [462, 391] width 4 height 7
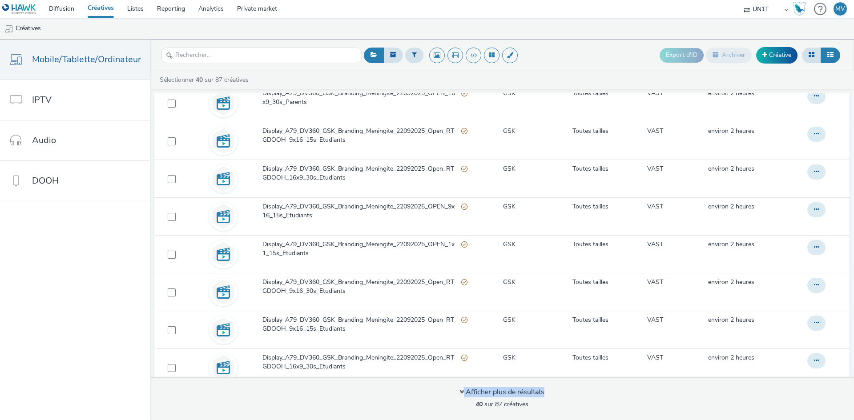
scroll to position [1252, 0]
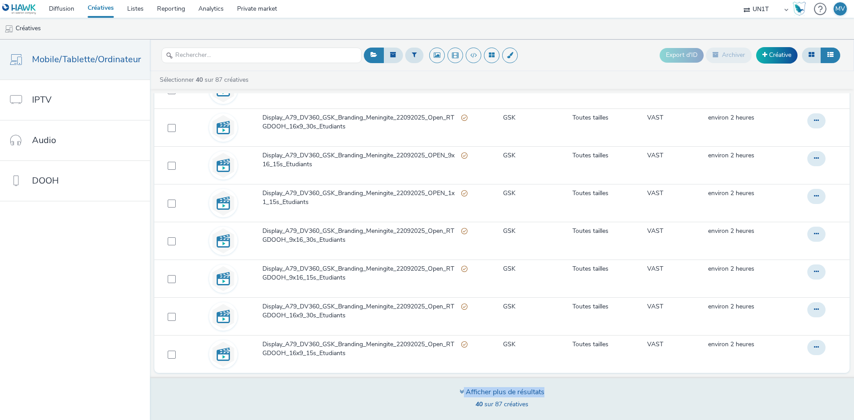
click at [470, 397] on div "Afficher plus de résultats" at bounding box center [502, 392] width 85 height 10
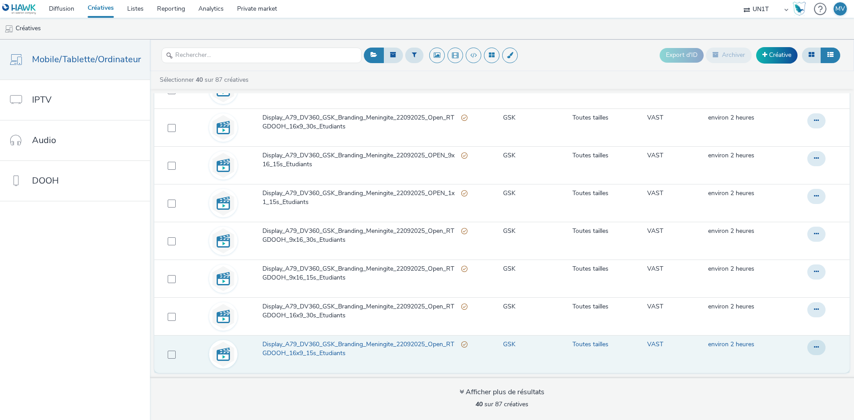
click at [410, 343] on span "Display_A79_DV360_GSK_Branding_Meningite_22092025_Open_RTGDOOH_16x9_15s_Etudian…" at bounding box center [361, 349] width 198 height 18
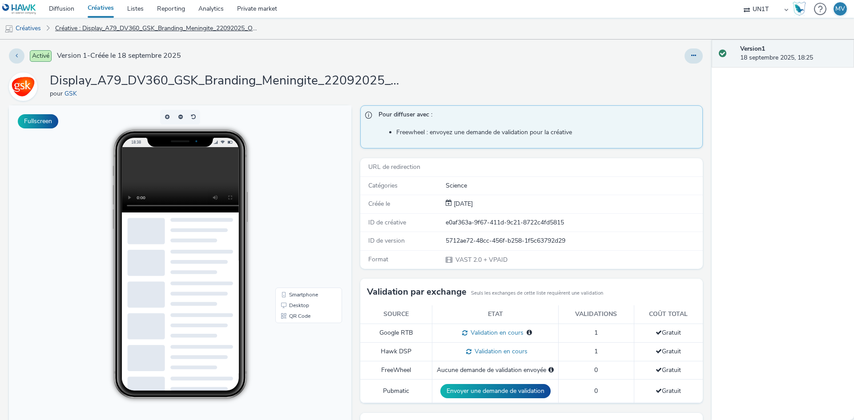
click at [65, 28] on link "Créative : Display_A79_DV360_GSK_Branding_Meningite_22092025_Open_RTGDOOH_16x9_…" at bounding box center [158, 28] width 214 height 21
click at [33, 29] on link "Créatives" at bounding box center [22, 28] width 45 height 21
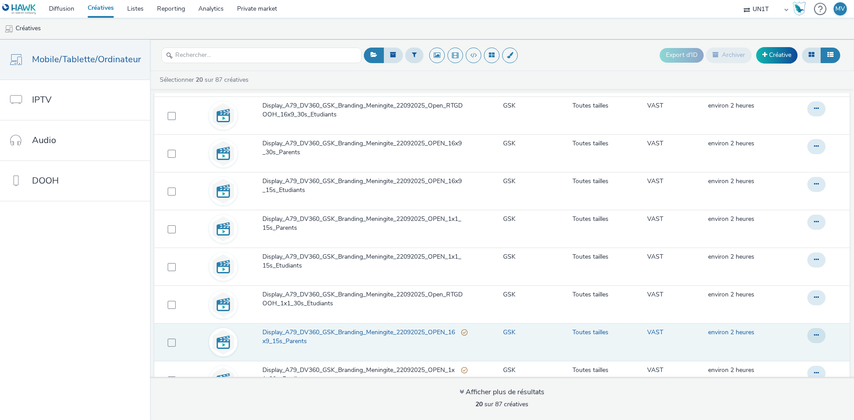
scroll to position [496, 0]
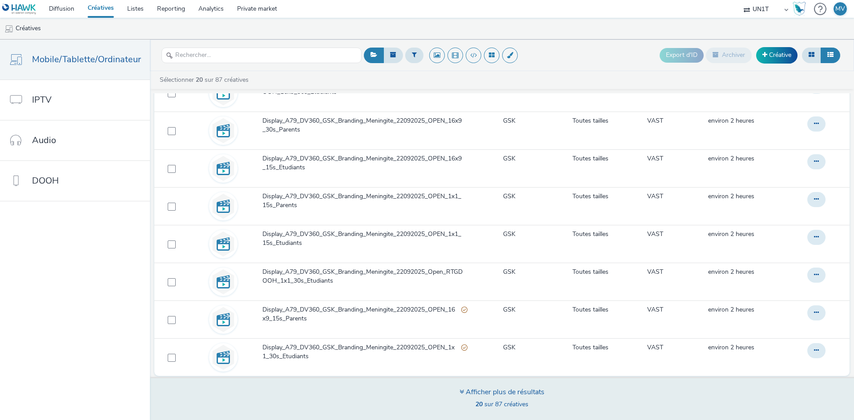
click at [488, 395] on div "Afficher plus de résultats" at bounding box center [502, 392] width 85 height 10
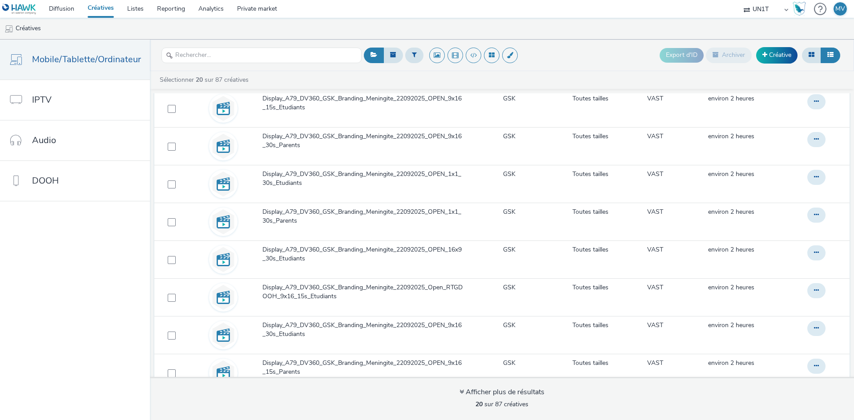
scroll to position [0, 0]
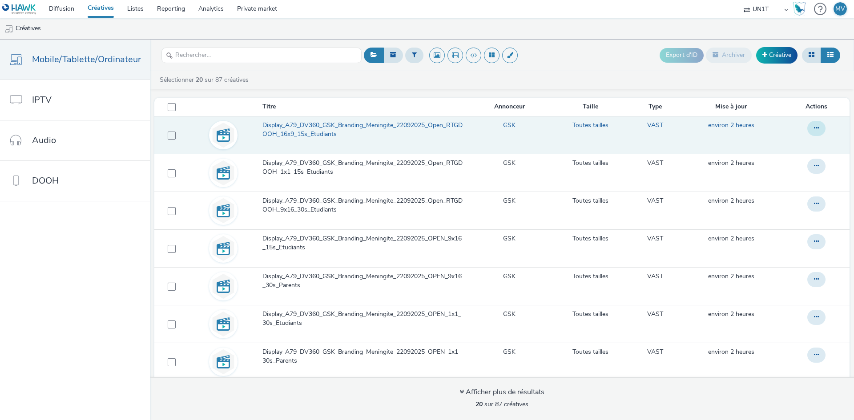
click at [810, 126] on button at bounding box center [816, 128] width 18 height 15
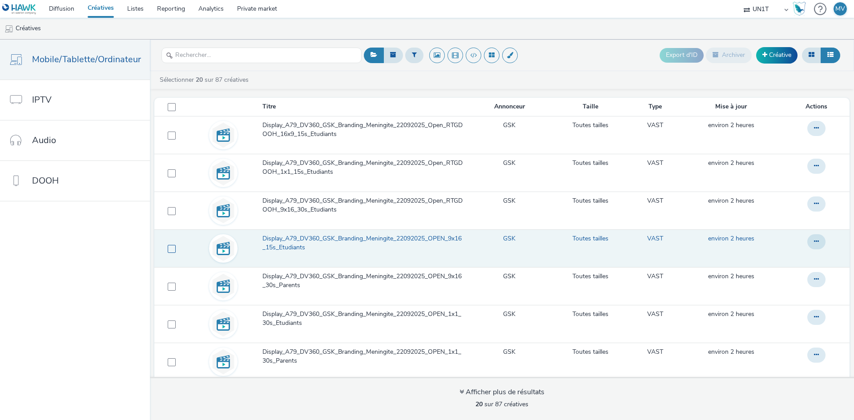
click at [172, 253] on span at bounding box center [172, 249] width 8 height 8
checkbox input "false"
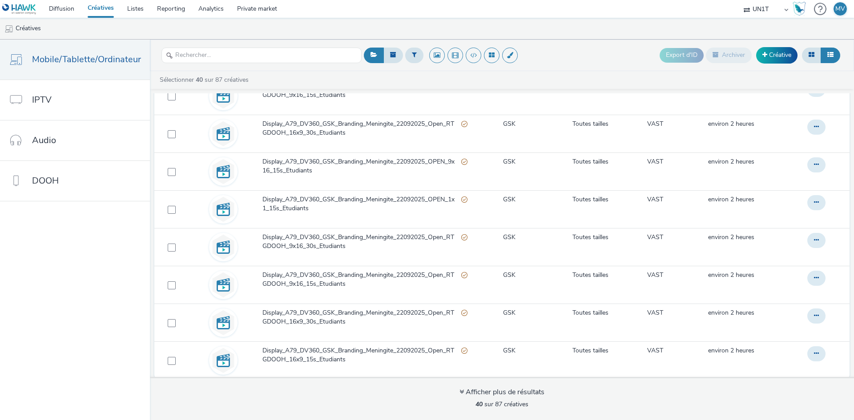
scroll to position [1252, 0]
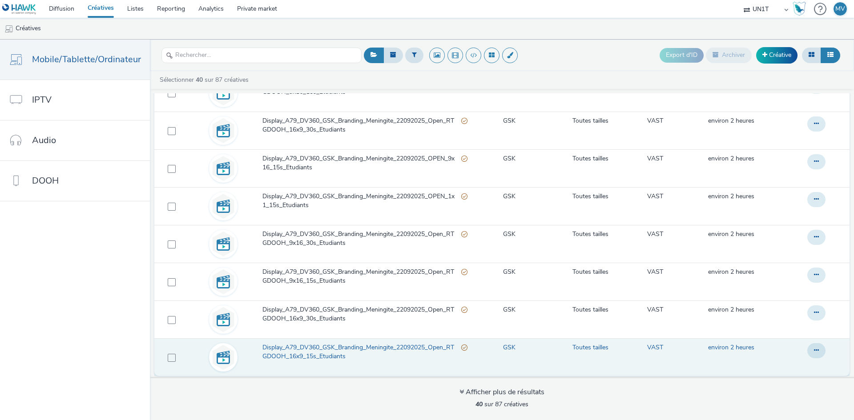
click at [367, 347] on span "Display_A79_DV360_GSK_Branding_Meningite_22092025_Open_RTGDOOH_16x9_15s_Etudian…" at bounding box center [361, 352] width 198 height 18
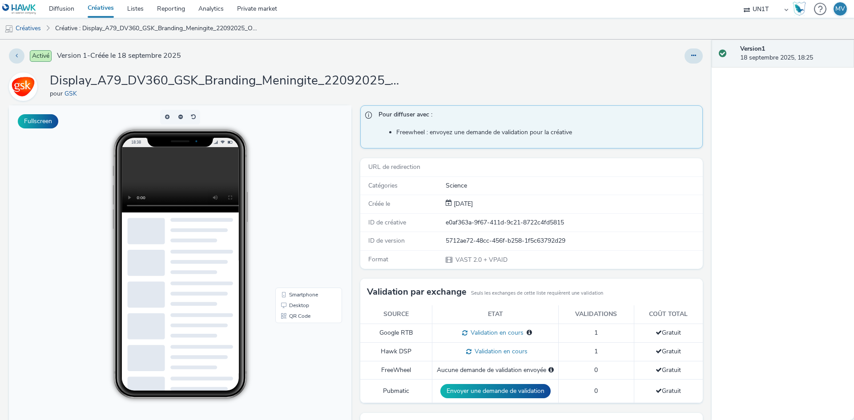
click at [99, 55] on span "Version 1 - Créée le 18 septembre 2025" at bounding box center [119, 56] width 124 height 10
click at [20, 59] on button at bounding box center [17, 55] width 16 height 15
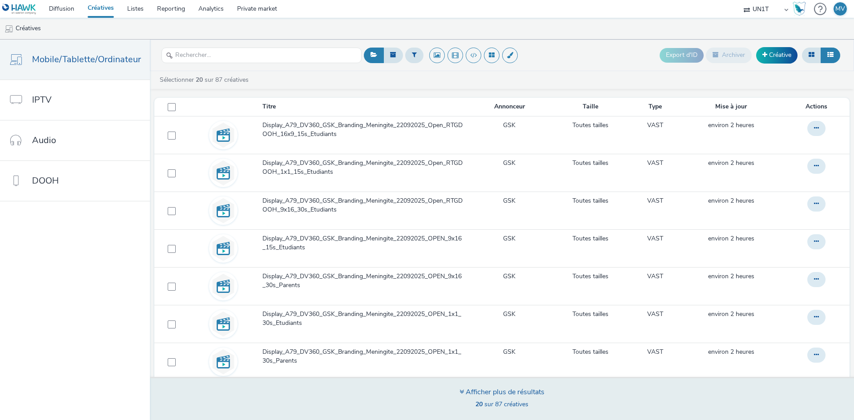
click at [499, 393] on div "Afficher plus de résultats" at bounding box center [502, 392] width 85 height 10
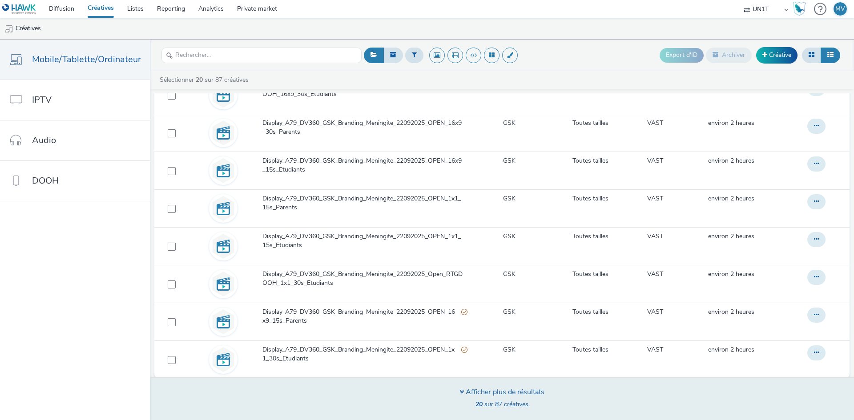
scroll to position [496, 0]
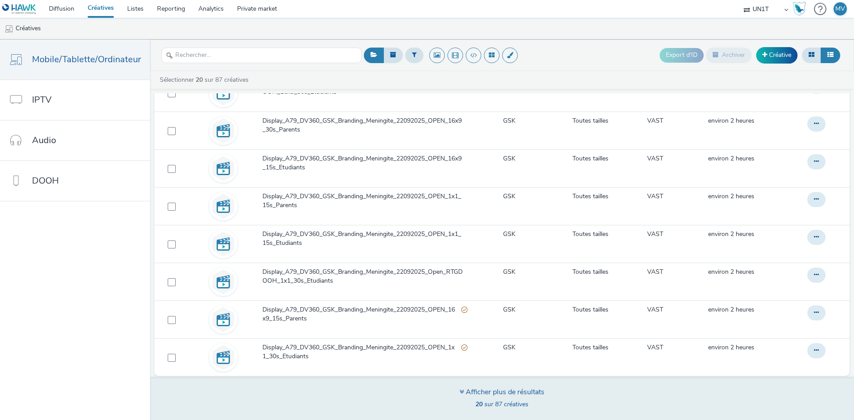
click at [500, 394] on div "Afficher plus de résultats" at bounding box center [502, 392] width 85 height 10
